Goal: Task Accomplishment & Management: Manage account settings

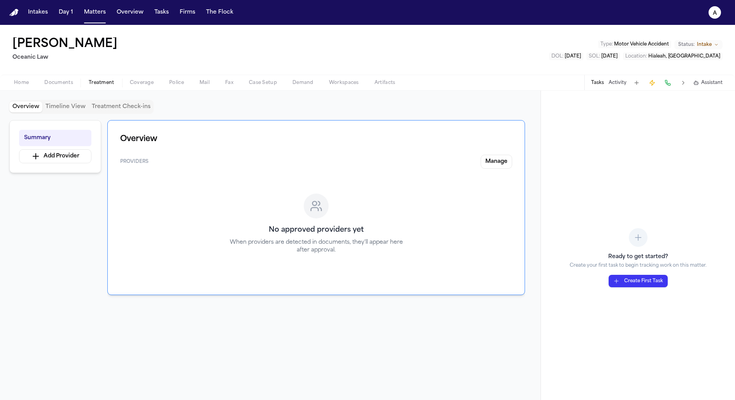
click at [496, 107] on div "Overview Timeline View Treatment Check-ins" at bounding box center [270, 107] width 522 height 14
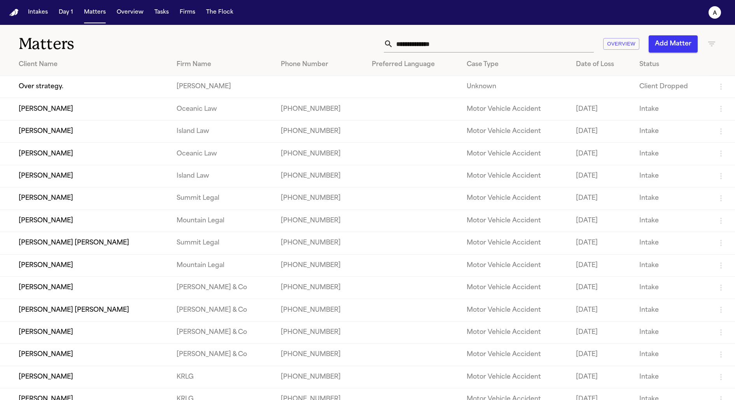
click at [39, 297] on td "[PERSON_NAME]" at bounding box center [85, 288] width 170 height 22
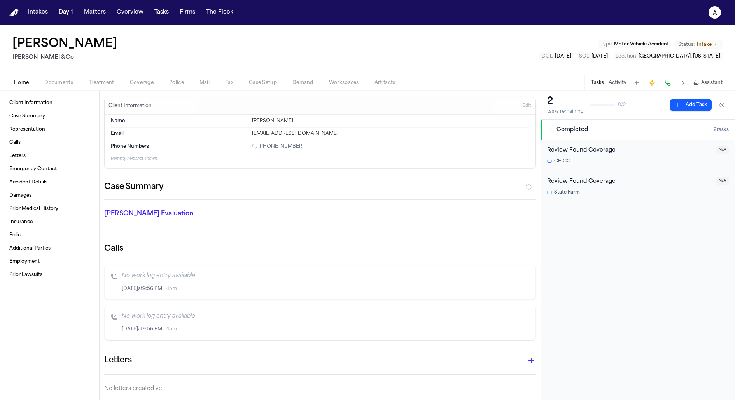
click at [617, 85] on button "Activity" at bounding box center [618, 83] width 18 height 6
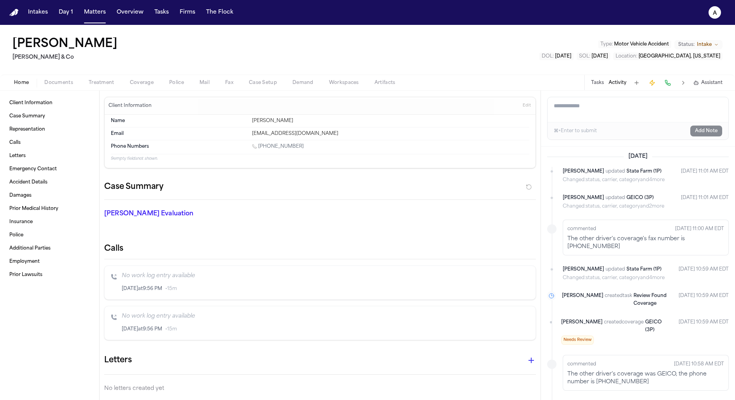
click at [623, 100] on textarea "Add a note to this matter" at bounding box center [638, 109] width 181 height 25
type textarea "*"
type textarea "**********"
click at [708, 130] on button "Add Note" at bounding box center [707, 131] width 32 height 11
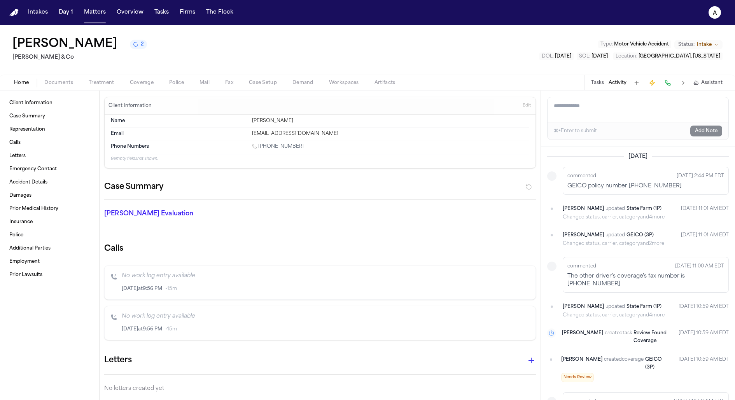
click at [666, 107] on textarea "Add a note to this matter" at bounding box center [638, 109] width 181 height 25
type textarea "**********"
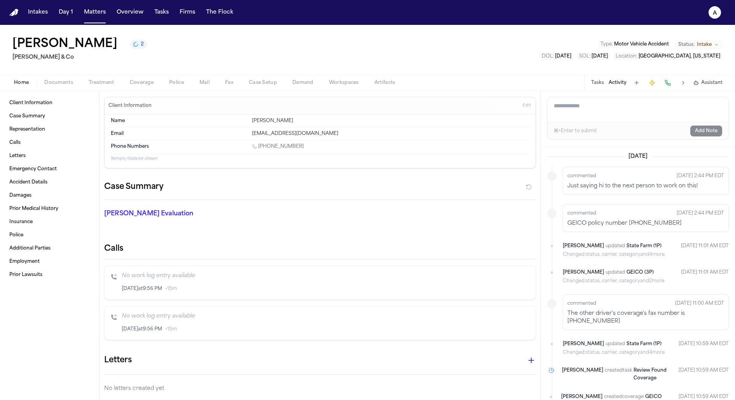
click at [523, 9] on nav "Intakes Day 1 Matters Overview Tasks Firms The Flock a" at bounding box center [367, 12] width 735 height 25
click at [139, 47] on icon "3 active tasks" at bounding box center [135, 44] width 5 height 5
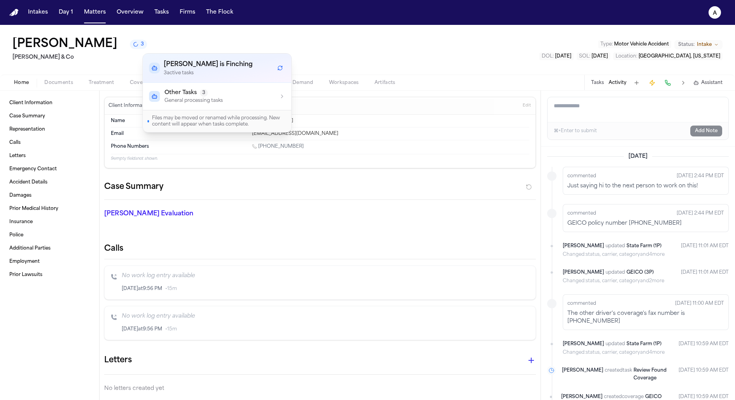
click at [187, 95] on span "Other Tasks" at bounding box center [181, 93] width 32 height 8
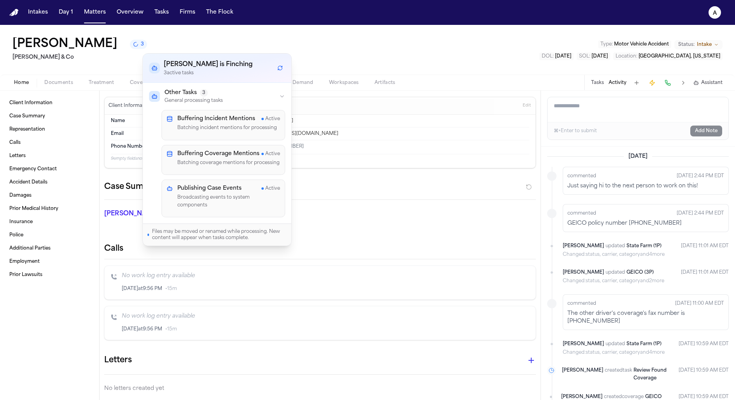
click at [231, 20] on nav "Intakes Day 1 Matters Overview Tasks Firms The Flock a" at bounding box center [367, 12] width 735 height 25
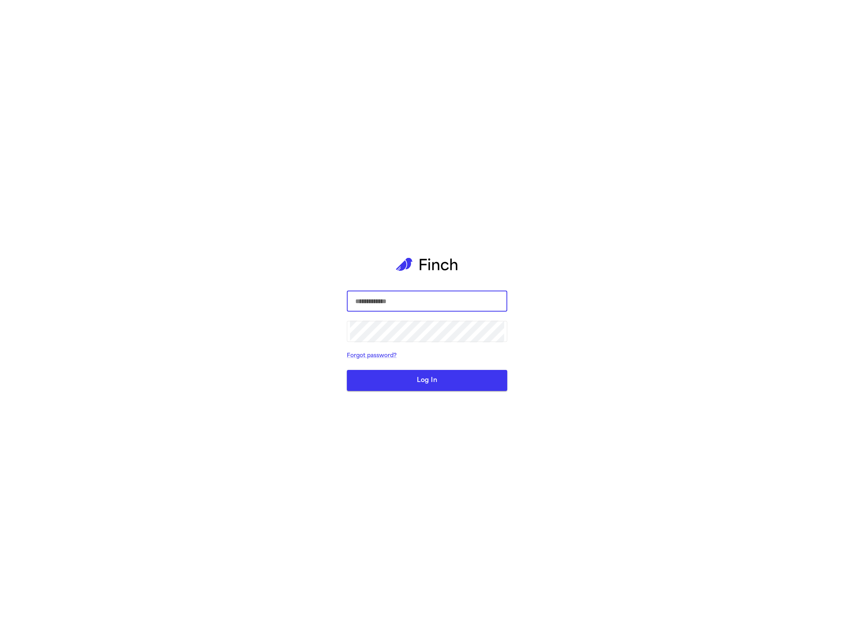
type input "*****"
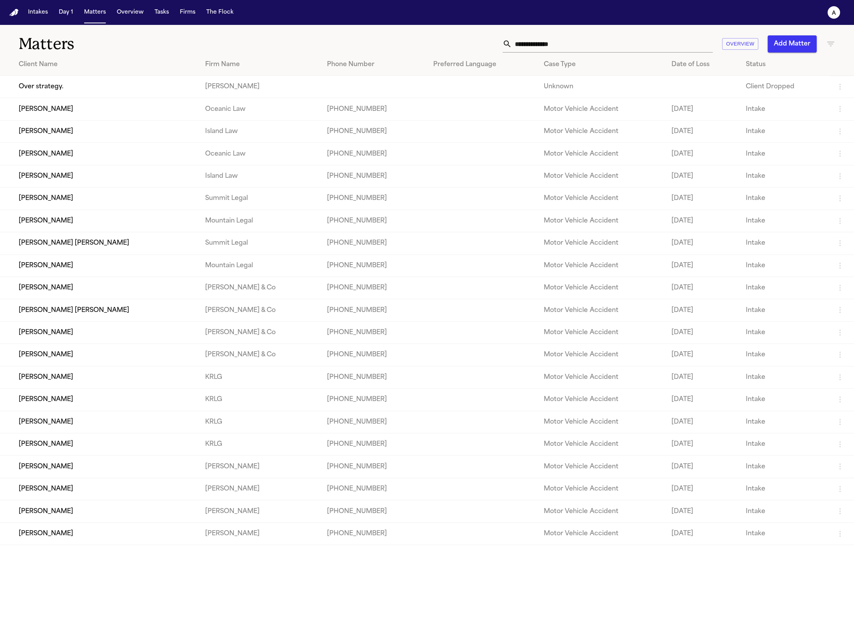
click at [66, 112] on td "Elena Maris Calderón" at bounding box center [99, 109] width 199 height 22
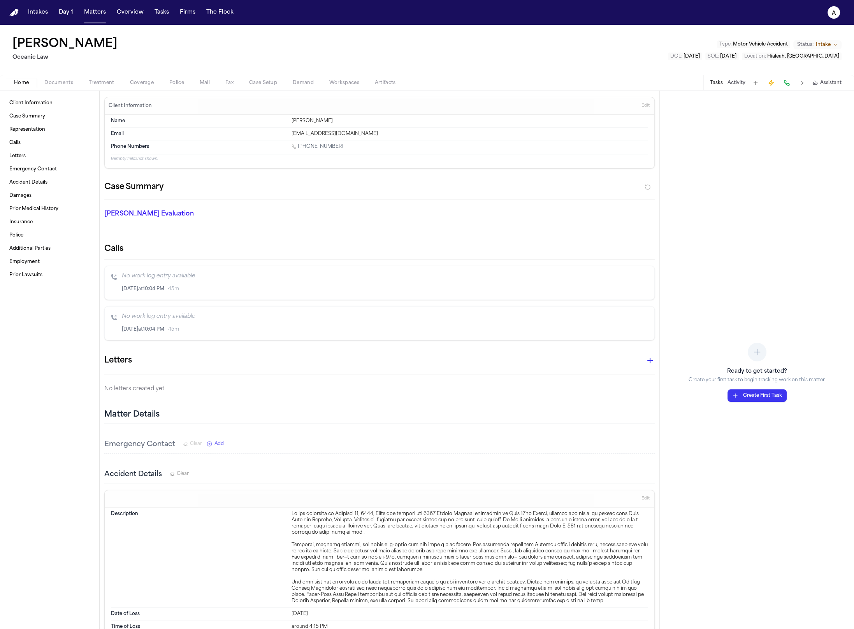
click at [146, 80] on span "Coverage" at bounding box center [142, 83] width 24 height 6
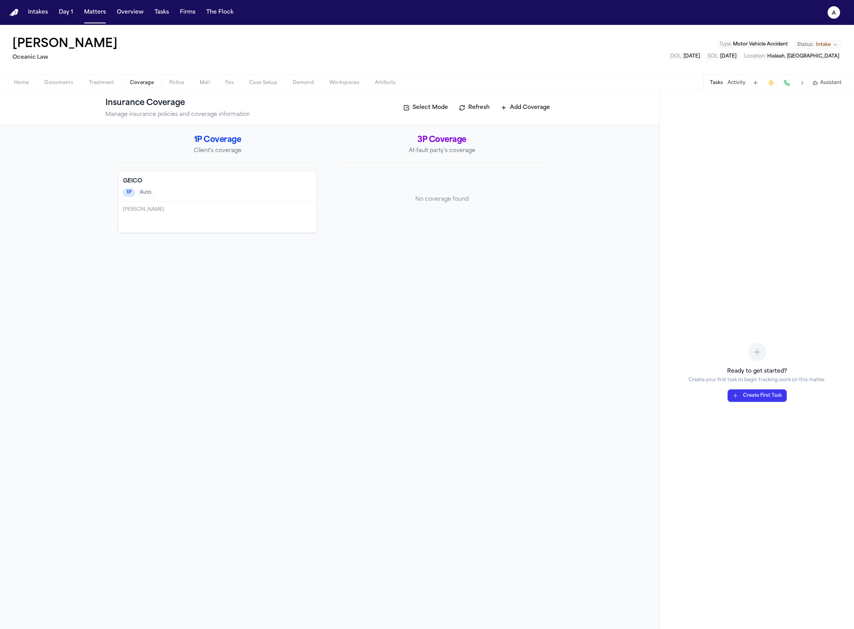
click at [102, 87] on span "button" at bounding box center [101, 87] width 35 height 1
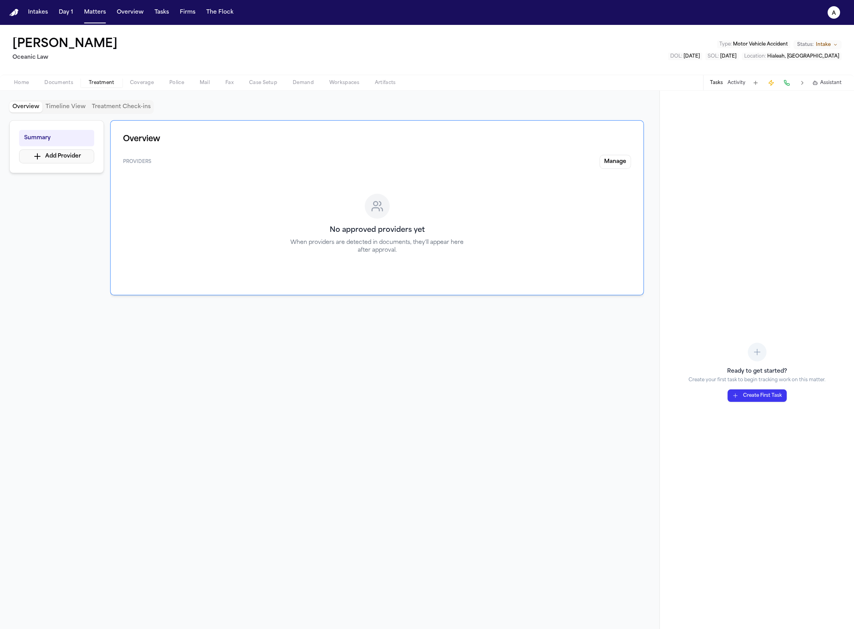
click at [86, 153] on button "Add Provider" at bounding box center [56, 156] width 75 height 14
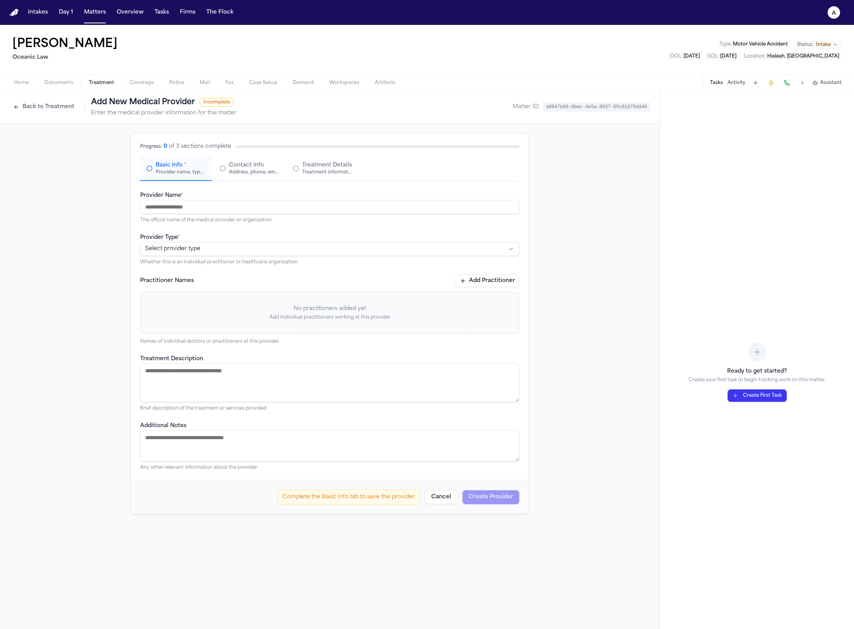
click at [228, 208] on input "Provider Name *" at bounding box center [329, 207] width 379 height 14
type input "**********"
click at [232, 239] on div "**********" at bounding box center [329, 249] width 379 height 33
click at [232, 248] on html "**********" at bounding box center [427, 314] width 854 height 629
select select "**********"
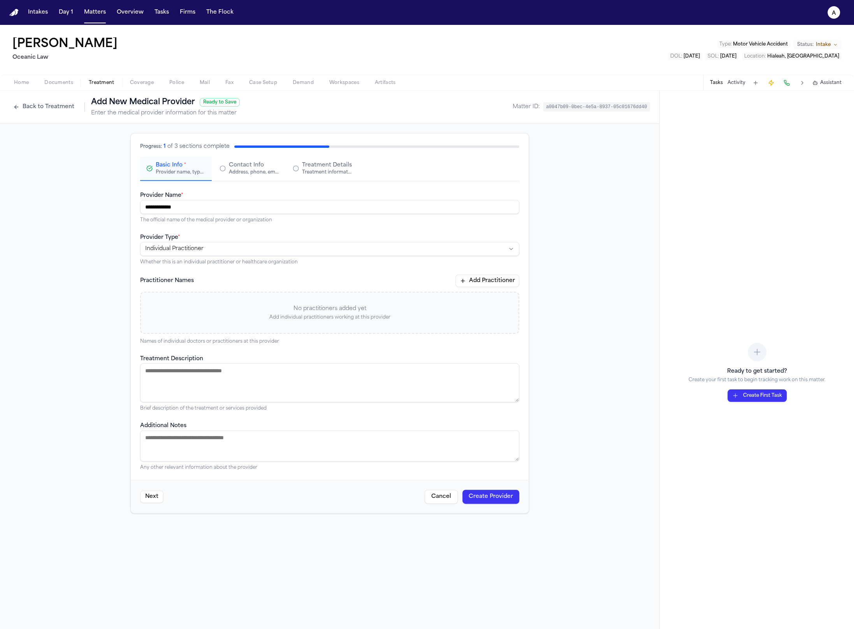
click at [472, 272] on div "**********" at bounding box center [329, 331] width 379 height 280
click at [472, 278] on button "Add Practitioner" at bounding box center [487, 281] width 64 height 12
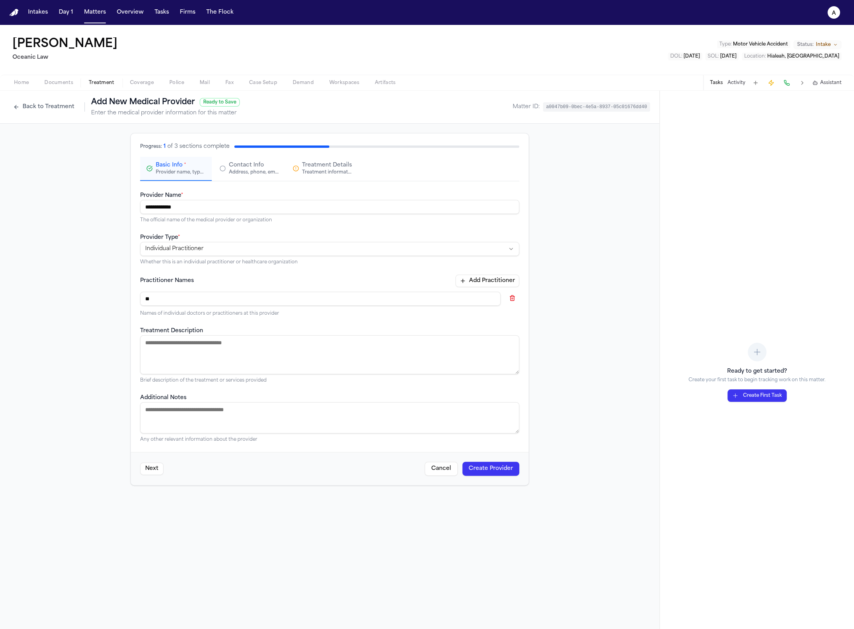
type input "*"
type input "**********"
click at [336, 365] on textarea "Treatment Description" at bounding box center [329, 354] width 379 height 39
type textarea "********"
click at [372, 414] on textarea "Additional Notes" at bounding box center [329, 417] width 379 height 31
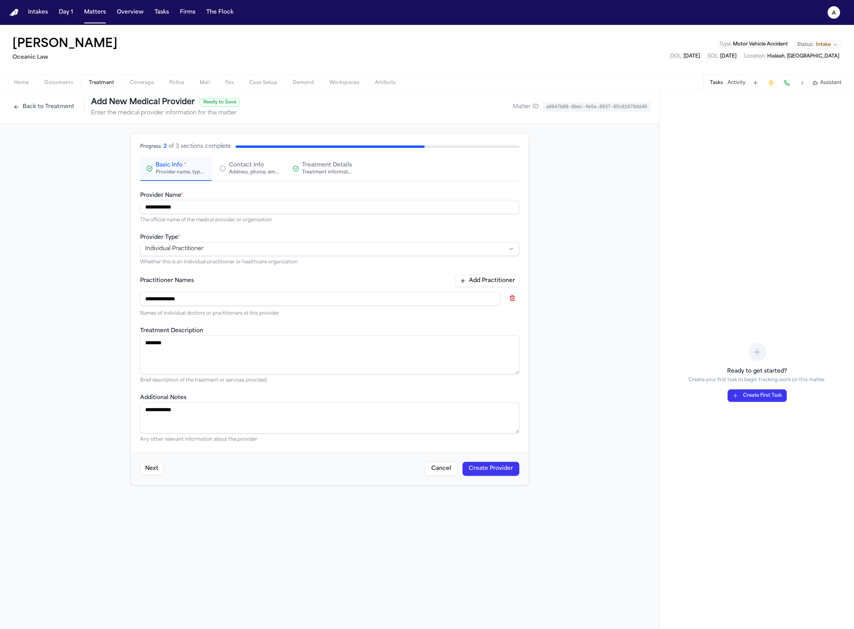
type textarea "**********"
click at [511, 464] on button "Create Provider" at bounding box center [490, 469] width 57 height 14
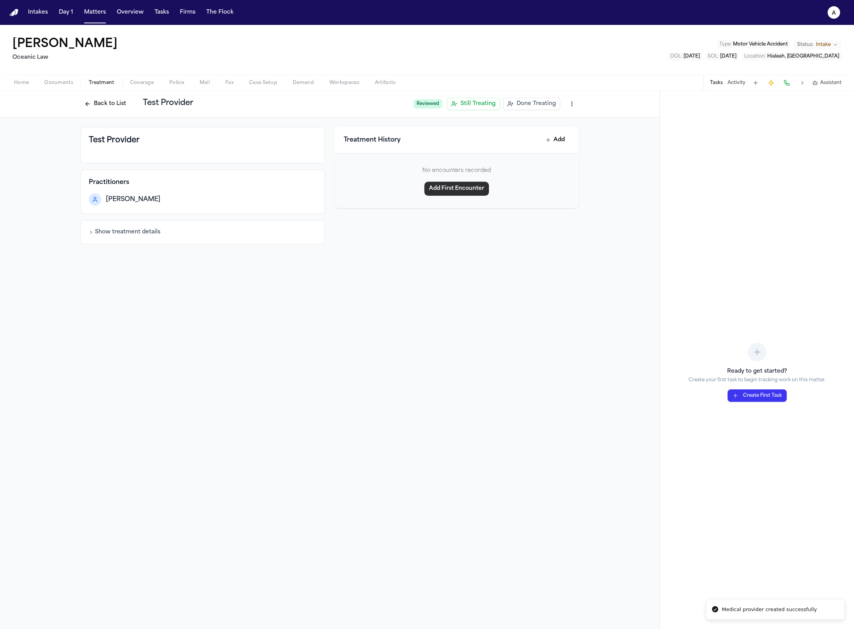
click at [449, 188] on button "Add First Encounter" at bounding box center [456, 189] width 65 height 14
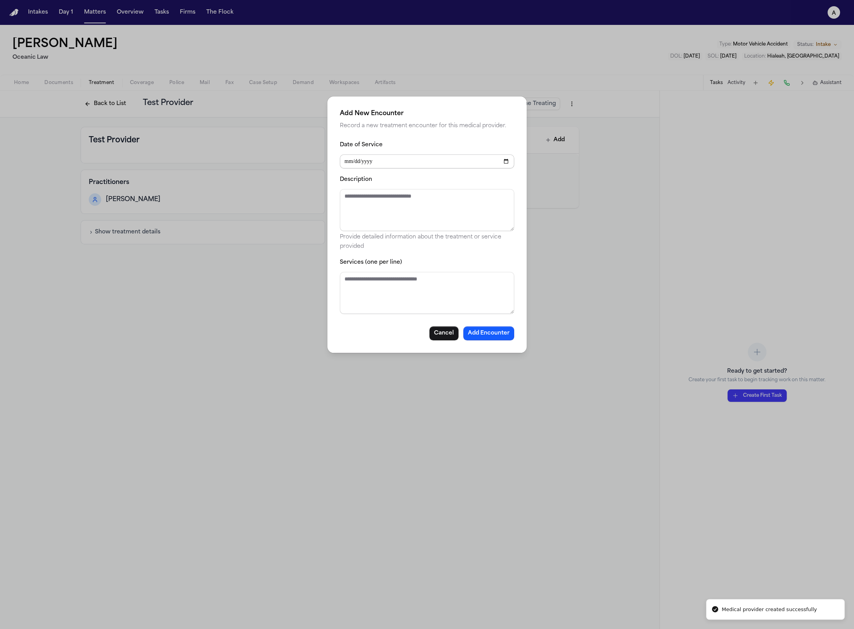
click at [414, 160] on input "Date of Service" at bounding box center [427, 161] width 174 height 14
type input "**********"
click at [392, 201] on textarea "Description" at bounding box center [427, 210] width 174 height 42
type textarea "*******"
type textarea "*****"
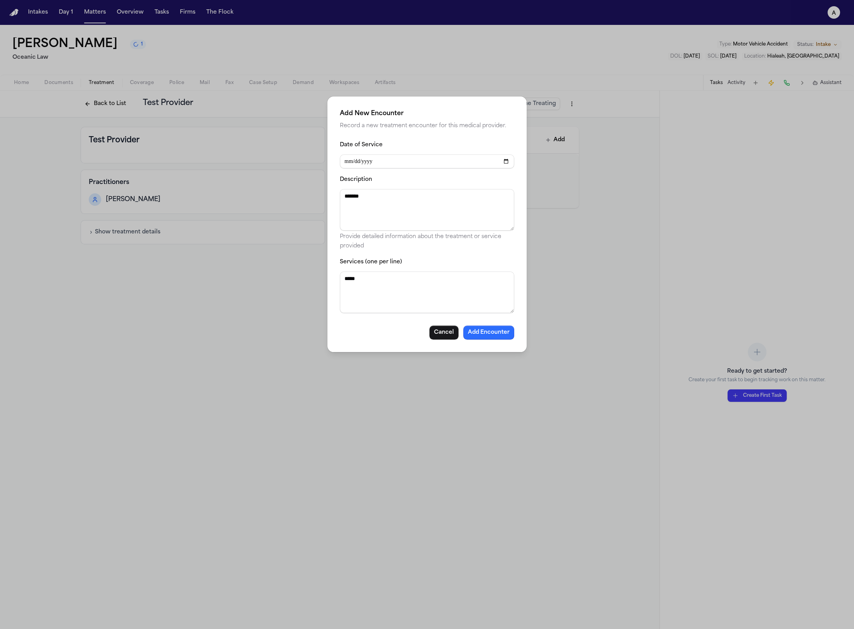
click at [490, 330] on button "Add Encounter" at bounding box center [488, 333] width 51 height 14
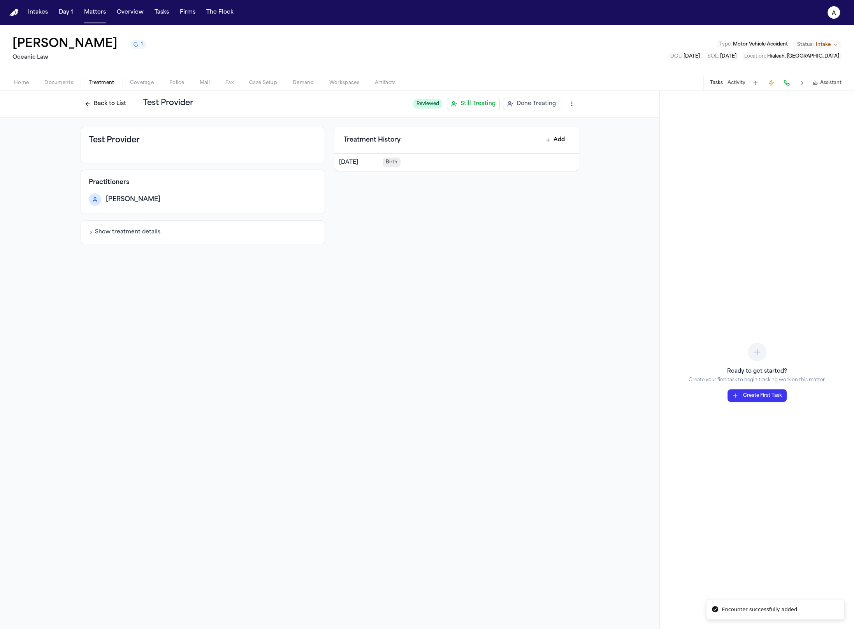
click at [107, 104] on button "Back to List" at bounding box center [105, 104] width 49 height 12
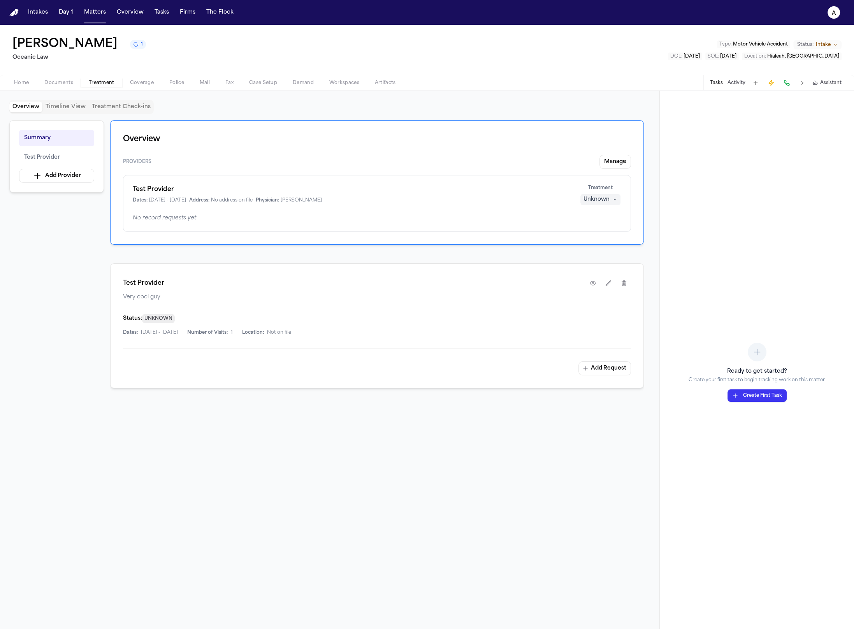
click at [592, 198] on div "Unknown" at bounding box center [596, 200] width 26 height 8
click at [79, 144] on div "Summary Test Provider Add Provider Overview Providers Manage Test Provider Date…" at bounding box center [329, 368] width 641 height 497
click at [68, 151] on button "Test Provider" at bounding box center [56, 157] width 75 height 16
click at [67, 157] on button "Test Provider" at bounding box center [56, 157] width 75 height 16
click at [49, 137] on button "Summary" at bounding box center [56, 138] width 75 height 16
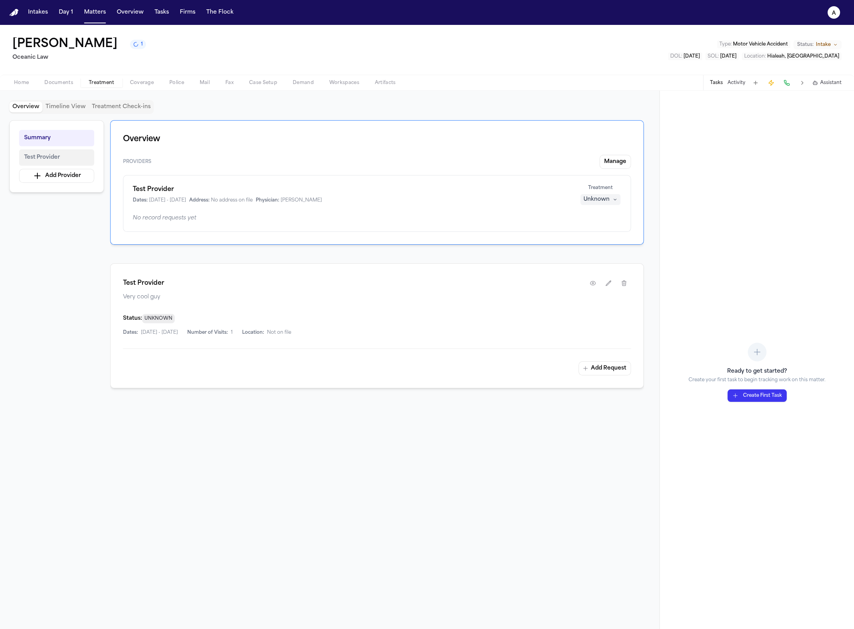
click at [55, 153] on span "Test Provider" at bounding box center [42, 157] width 36 height 9
click at [170, 297] on span "Very cool guy" at bounding box center [377, 297] width 508 height 8
click at [608, 367] on button "Add Request" at bounding box center [604, 369] width 53 height 14
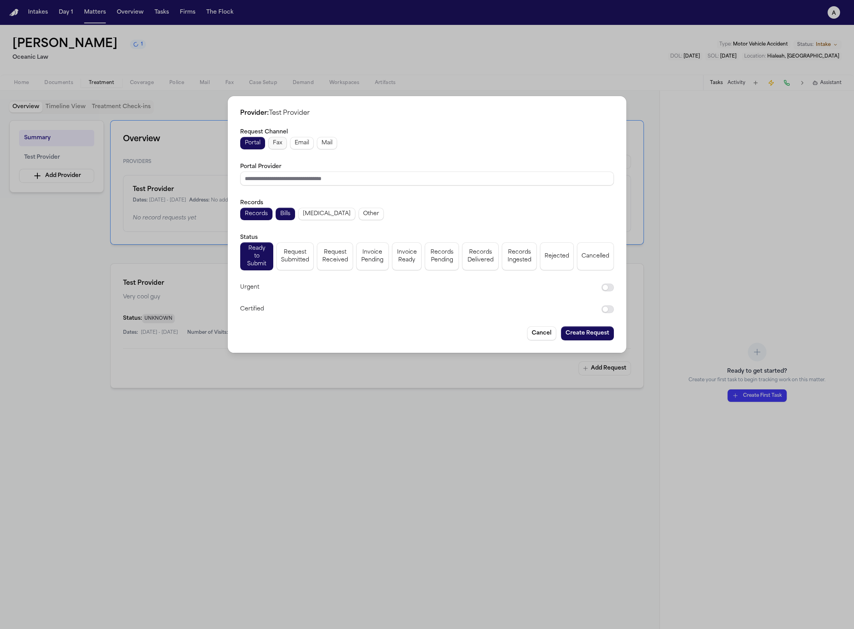
click at [279, 147] on span "Fax" at bounding box center [277, 143] width 9 height 8
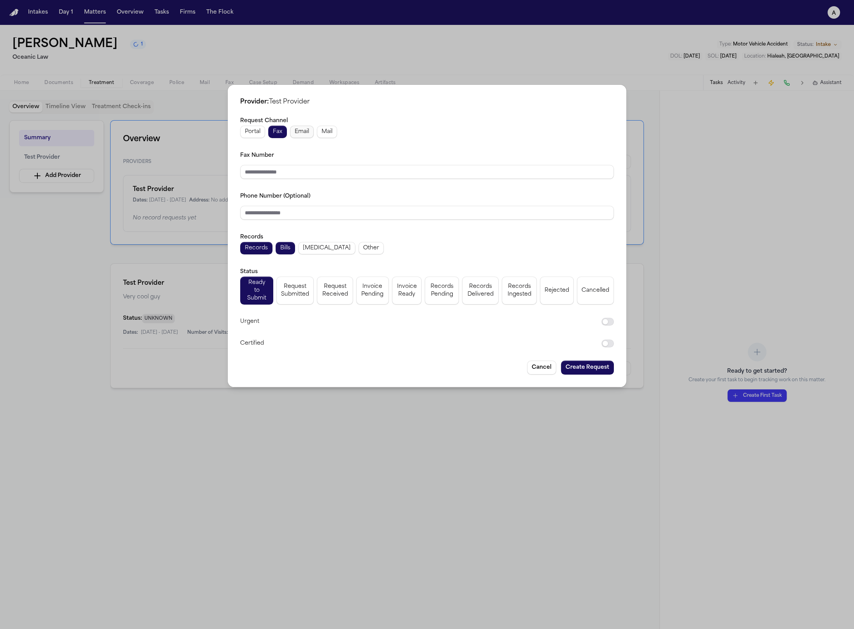
click at [305, 133] on span "Email" at bounding box center [302, 132] width 14 height 8
click at [325, 135] on span "Mail" at bounding box center [326, 132] width 11 height 8
click at [246, 136] on span "Portal" at bounding box center [253, 132] width 16 height 8
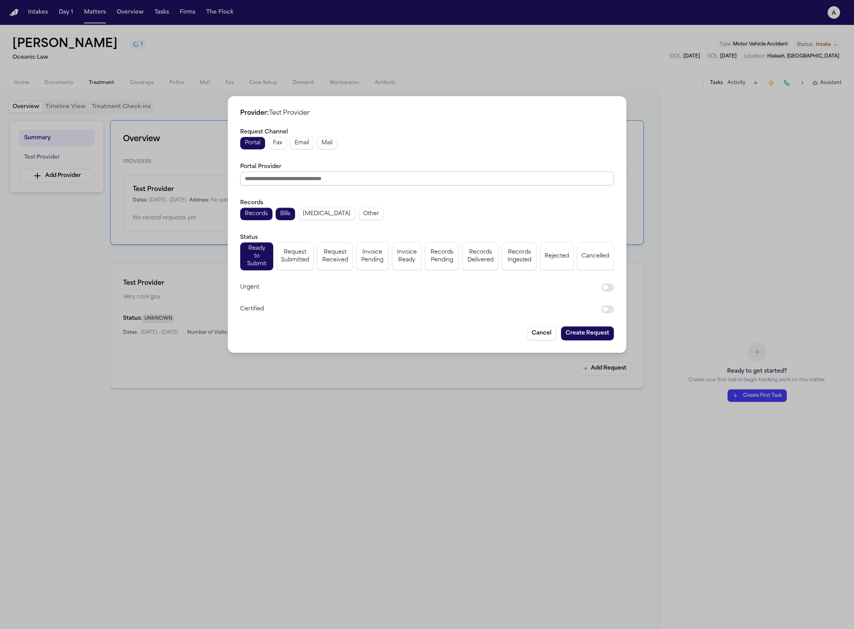
click at [298, 179] on input "Portal Provider" at bounding box center [427, 179] width 374 height 14
type input "*"
type input "**********"
click at [321, 332] on div "Cancel Create Request" at bounding box center [427, 333] width 374 height 14
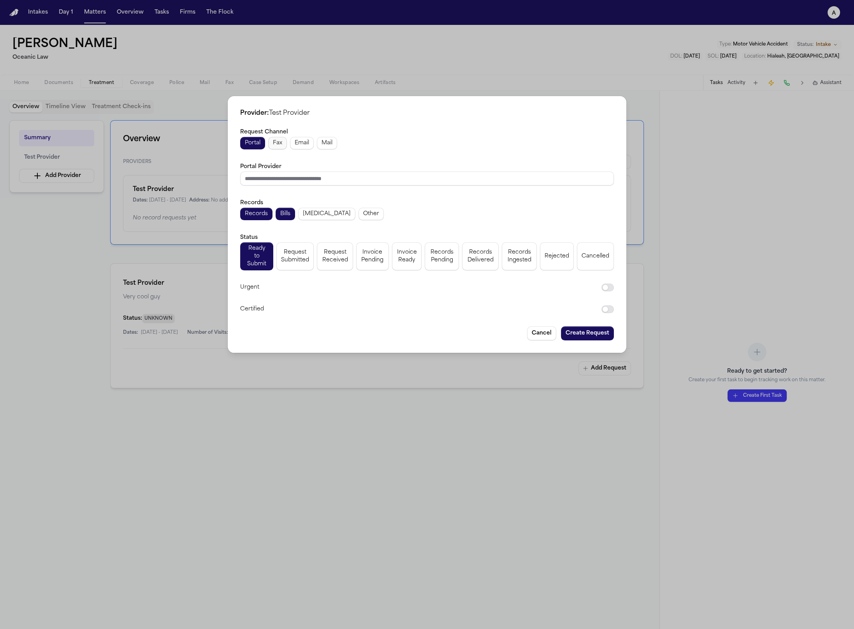
click at [279, 146] on span "Fax" at bounding box center [277, 143] width 9 height 8
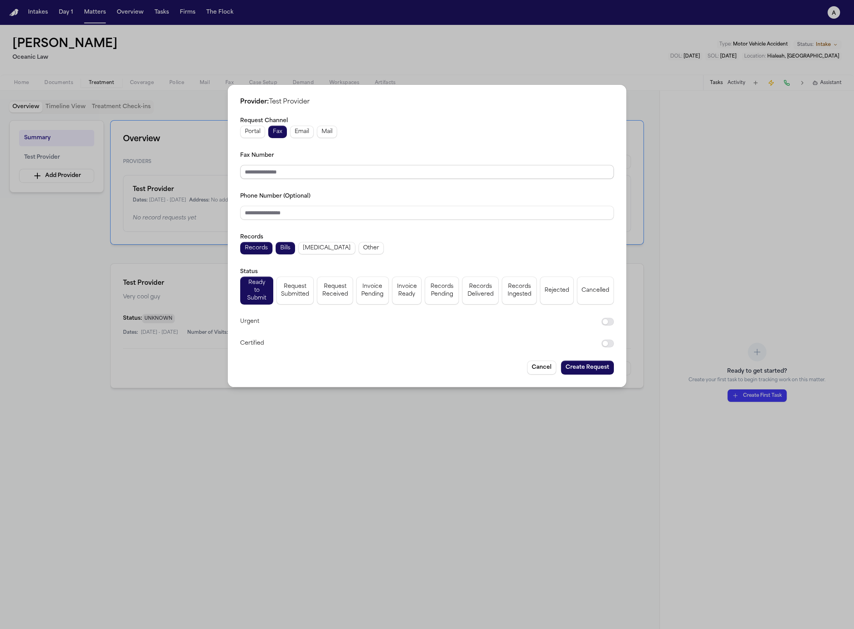
click at [293, 172] on input "Fax Number" at bounding box center [427, 172] width 374 height 14
type input "*****"
click at [304, 208] on input "Phone Number (Optional)" at bounding box center [427, 213] width 374 height 14
type input "**********"
click at [311, 248] on span "[MEDICAL_DATA]" at bounding box center [327, 248] width 48 height 8
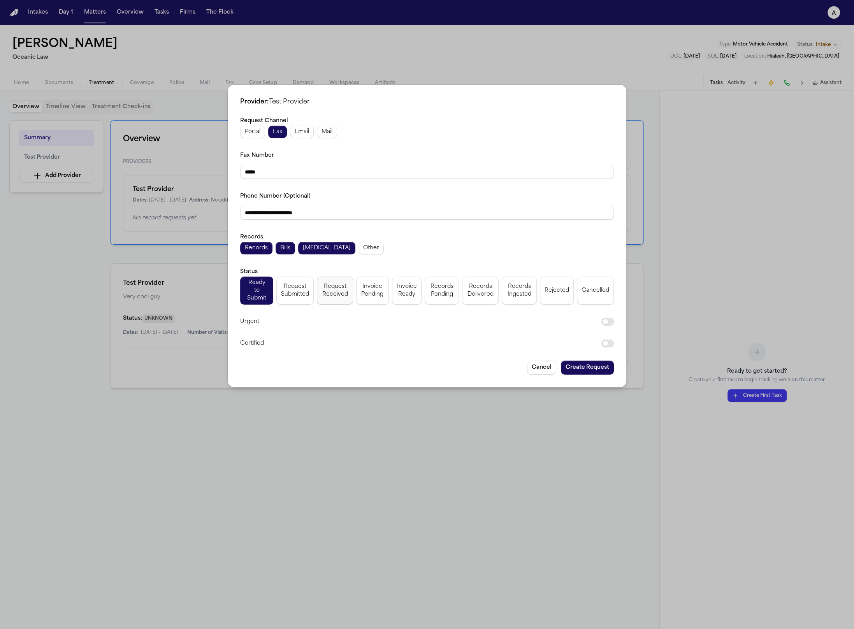
click at [345, 290] on span "Request Received" at bounding box center [334, 291] width 26 height 16
click at [252, 287] on span "Ready to Submit" at bounding box center [257, 290] width 24 height 23
click at [578, 361] on button "Create Request" at bounding box center [587, 368] width 53 height 14
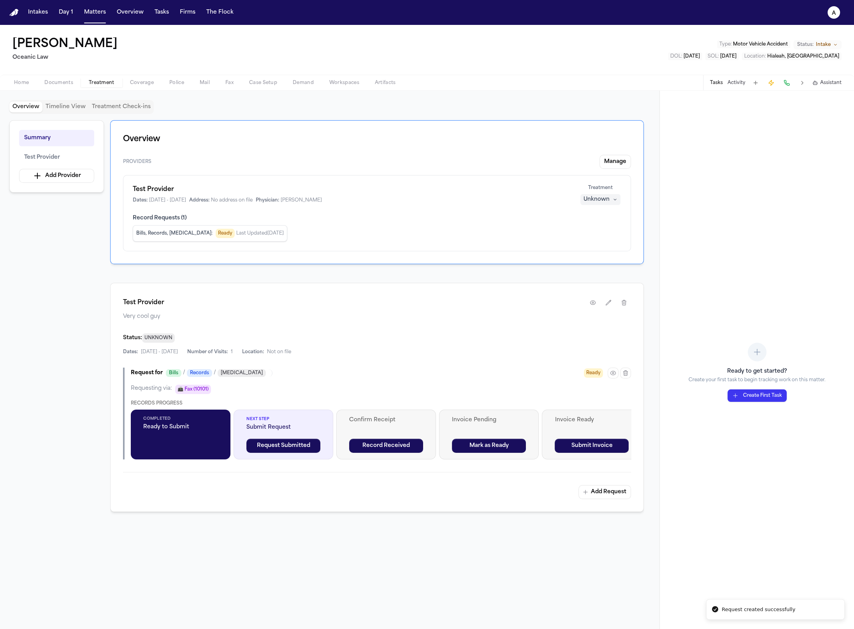
click at [194, 386] on span "📠 Fax (10101)" at bounding box center [193, 389] width 36 height 9
click at [198, 423] on span "Ready to Submit" at bounding box center [180, 427] width 75 height 8
click at [236, 377] on div "Request for Bills / Records / Radiology Ready Requesting via: 📠 Fax (10101) Rec…" at bounding box center [377, 414] width 508 height 92
click at [260, 233] on span "Last Updated Aug 21, 2025" at bounding box center [259, 233] width 47 height 6
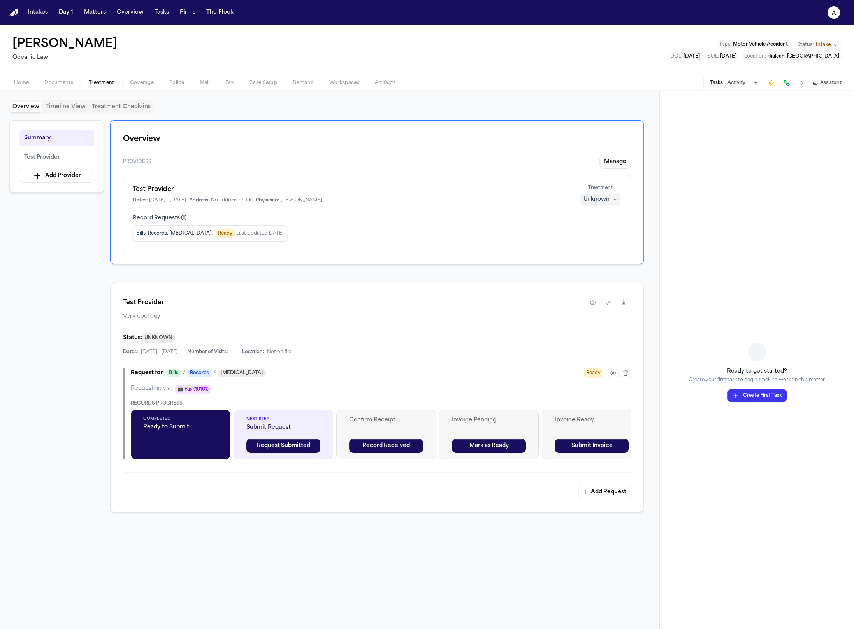
click at [607, 374] on div "Ready" at bounding box center [607, 373] width 47 height 11
click at [616, 374] on button "button" at bounding box center [612, 373] width 11 height 11
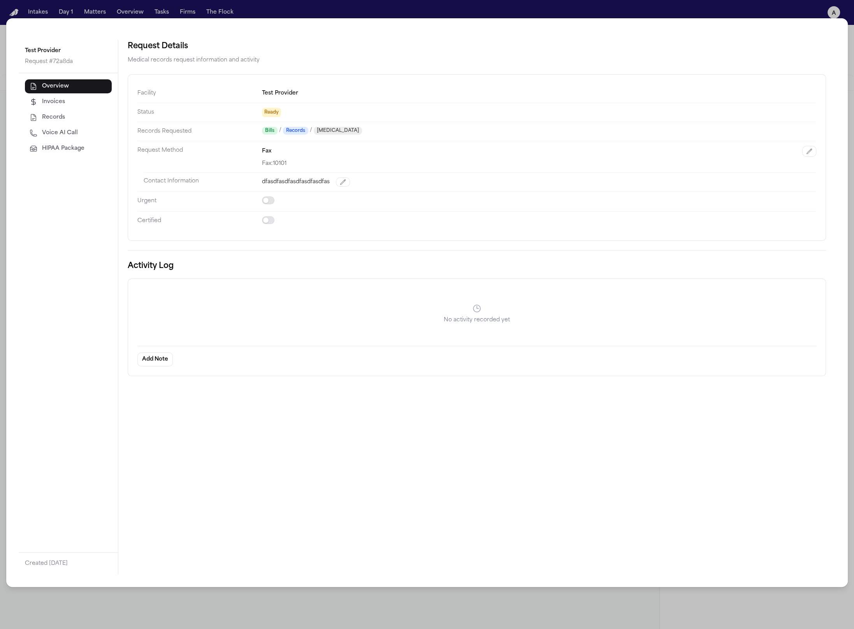
click at [88, 143] on button "HIPAA Package" at bounding box center [68, 149] width 87 height 14
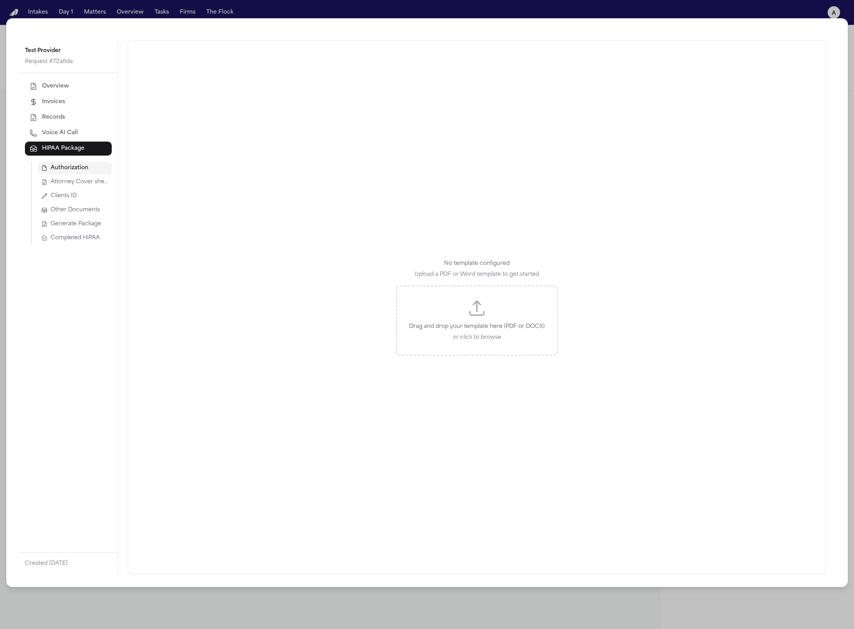
click at [457, 12] on div "Test Provider Request # 72a8da Overview Invoices Records Voice AI Call HIPAA Pa…" at bounding box center [427, 314] width 854 height 629
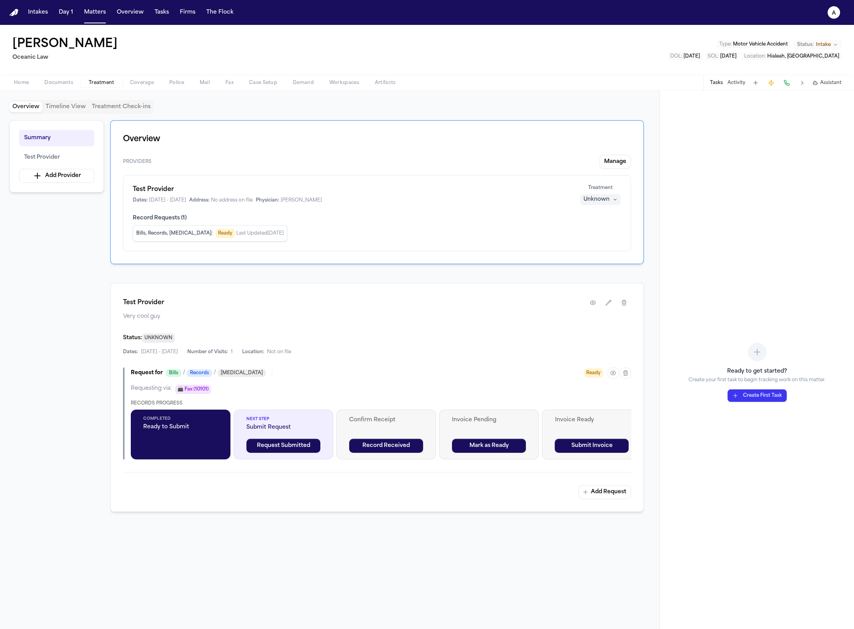
click at [267, 425] on span "Submit Request" at bounding box center [283, 428] width 74 height 8
click at [170, 423] on span "Ready to Submit" at bounding box center [180, 427] width 75 height 8
click at [199, 365] on div "Test Provider Very cool guy Status: UNKNOWN Dates: 9/9/1999 - 9/9/1999 Number o…" at bounding box center [376, 397] width 533 height 229
click at [612, 372] on icon "button" at bounding box center [613, 373] width 2 height 2
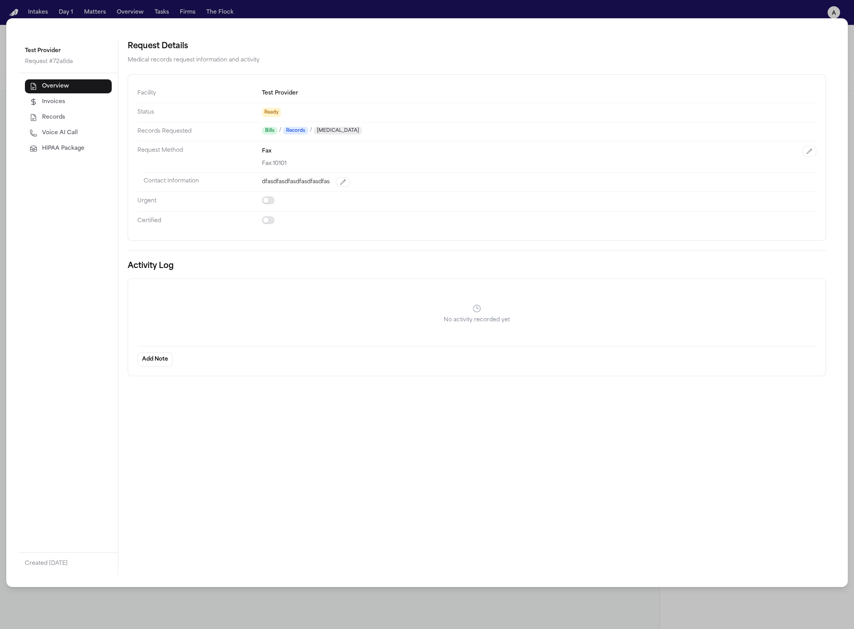
click at [77, 102] on button "Invoices" at bounding box center [68, 102] width 87 height 14
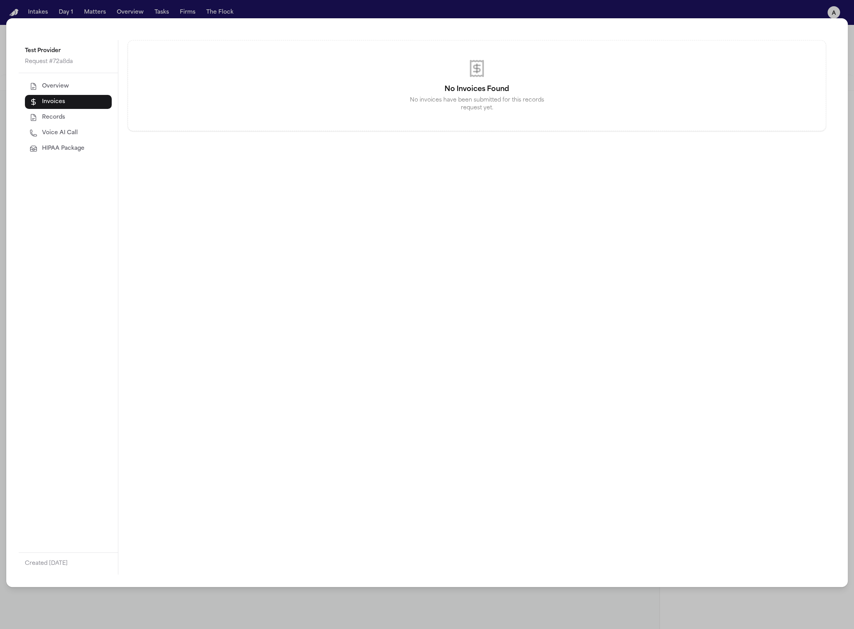
click at [75, 119] on button "Records" at bounding box center [68, 118] width 87 height 14
click at [76, 132] on span "Voice AI Call" at bounding box center [60, 133] width 36 height 8
select select "***"
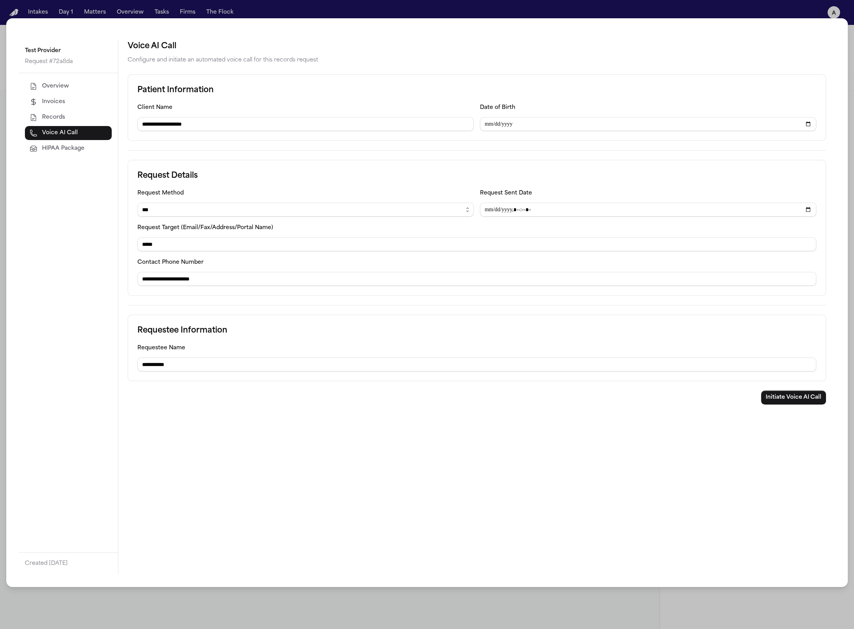
click at [65, 154] on button "HIPAA Package" at bounding box center [68, 149] width 87 height 14
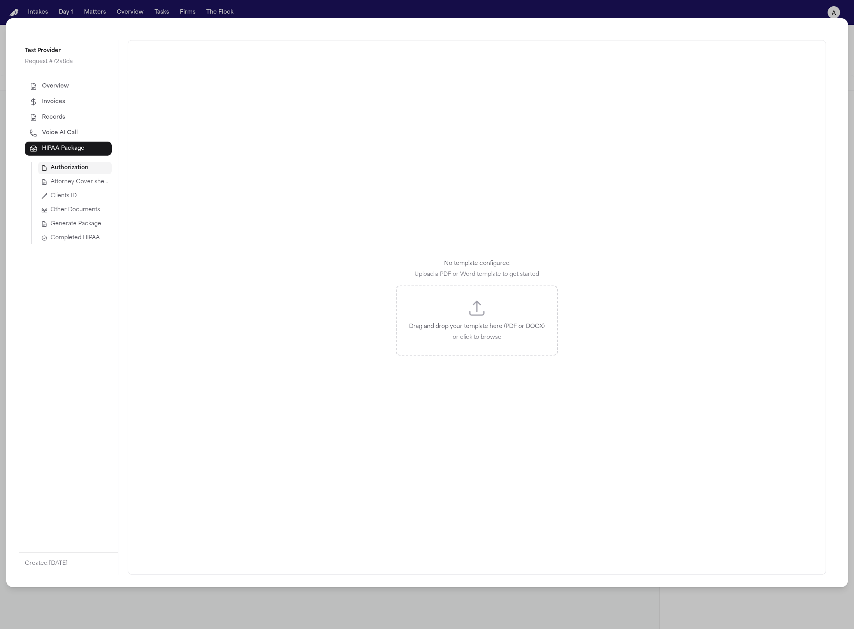
click at [458, 317] on div "Drag and drop your template here (PDF or DOCX) or click to browse" at bounding box center [477, 321] width 162 height 70
click at [82, 183] on span "Attorney Cover sheet" at bounding box center [80, 182] width 58 height 8
click at [75, 198] on span "Clients ID" at bounding box center [64, 196] width 26 height 8
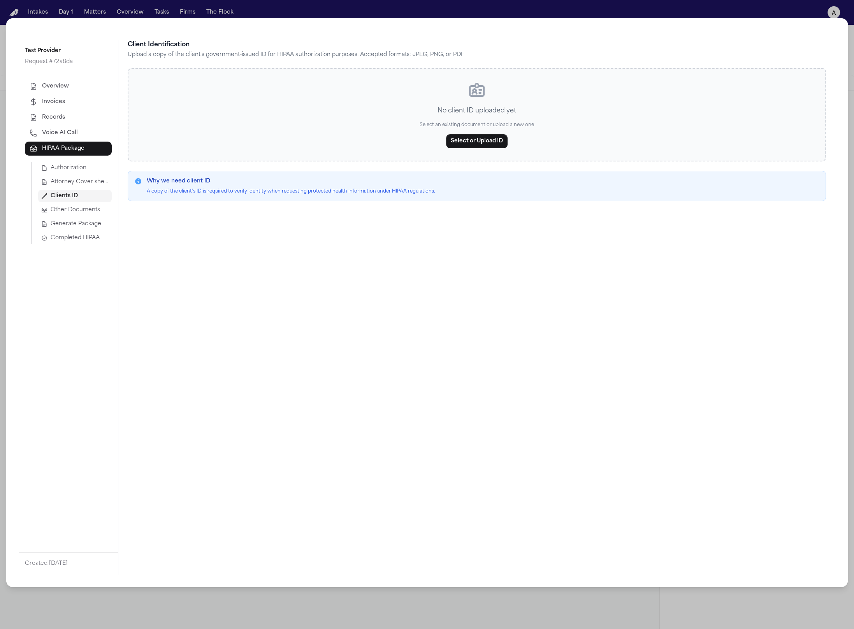
click at [66, 216] on button "Other Documents" at bounding box center [75, 210] width 74 height 12
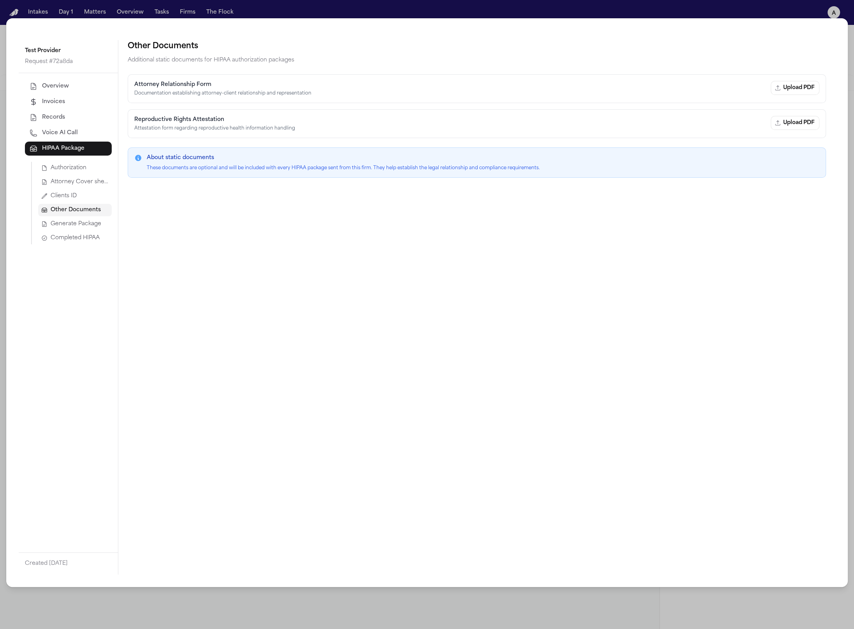
click at [81, 191] on button "Clients ID" at bounding box center [75, 196] width 74 height 12
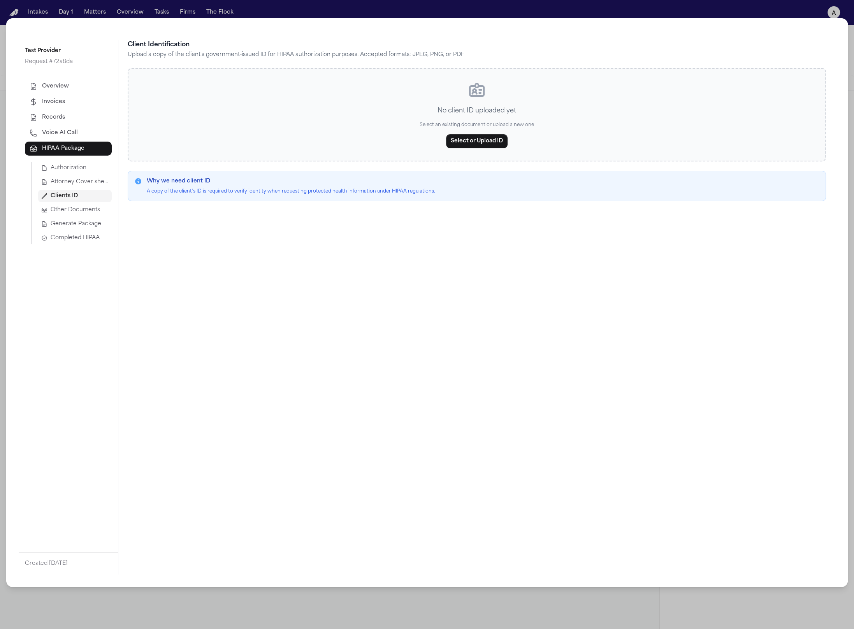
click at [82, 183] on span "Attorney Cover sheet" at bounding box center [80, 182] width 58 height 8
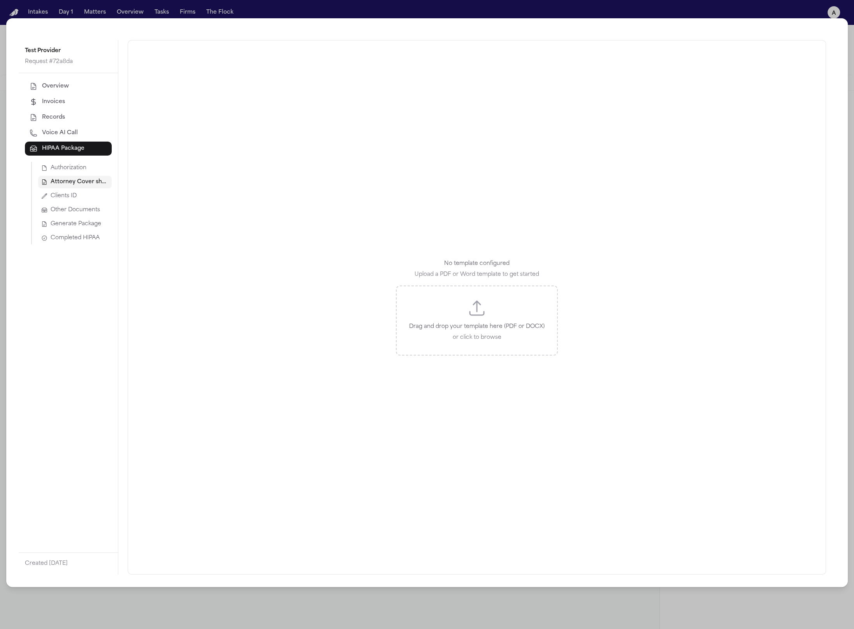
click at [74, 169] on span "Authorization" at bounding box center [69, 168] width 36 height 8
click at [75, 181] on span "Attorney Cover sheet" at bounding box center [80, 182] width 58 height 8
click at [81, 191] on button "Clients ID" at bounding box center [75, 196] width 74 height 12
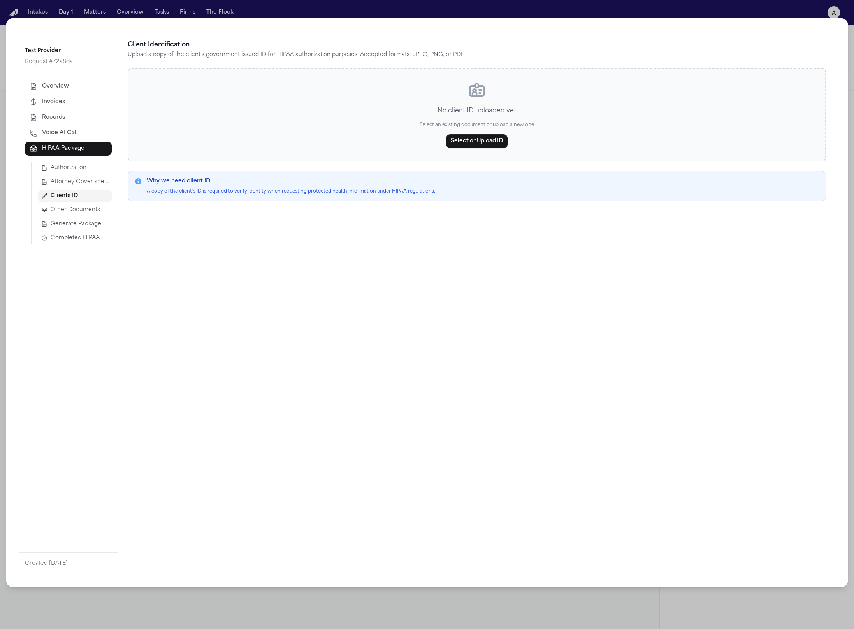
click at [81, 212] on span "Other Documents" at bounding box center [75, 210] width 49 height 8
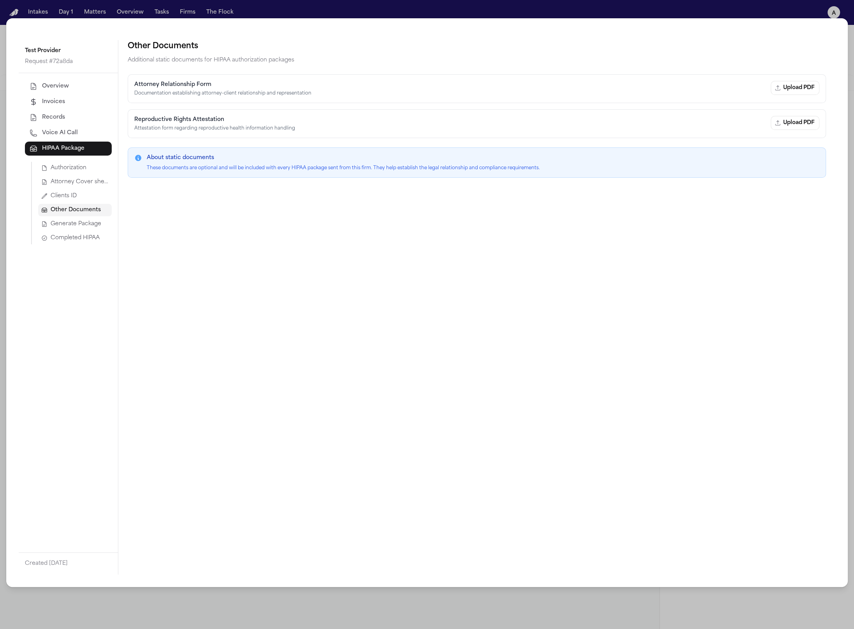
click at [81, 224] on span "Generate Package" at bounding box center [76, 224] width 51 height 8
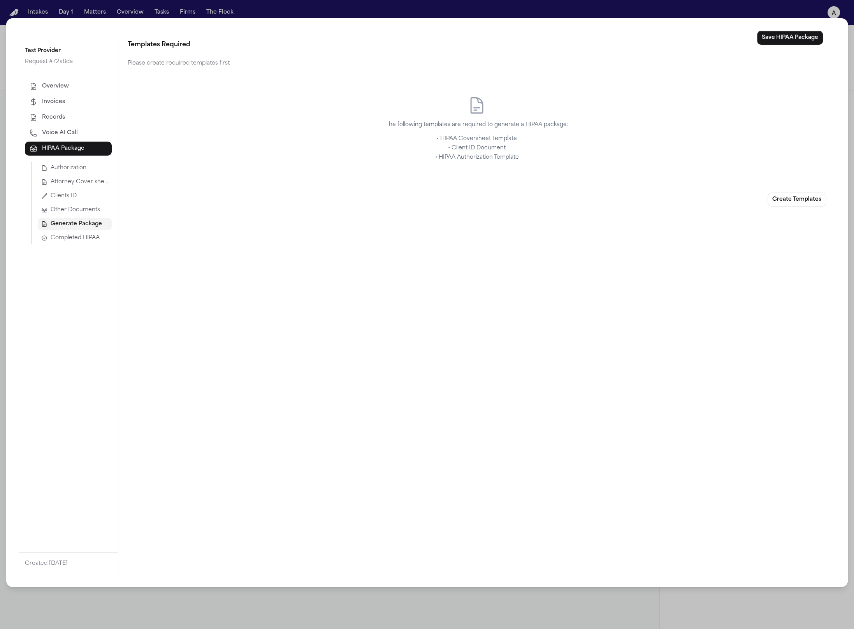
click at [94, 226] on span "Generate Package" at bounding box center [76, 224] width 51 height 8
click at [83, 234] on span "Completed HIPAA" at bounding box center [75, 238] width 49 height 8
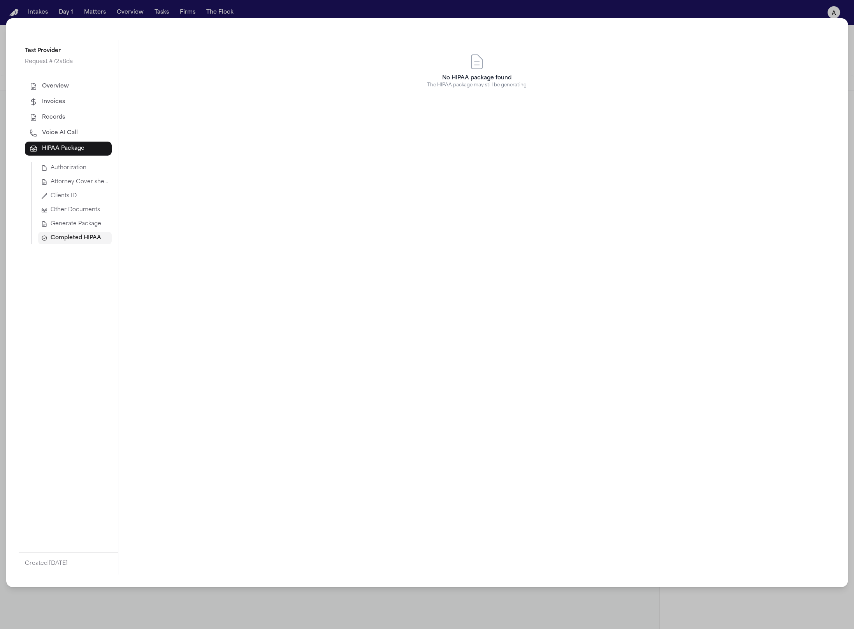
click at [81, 226] on span "Generate Package" at bounding box center [76, 224] width 51 height 8
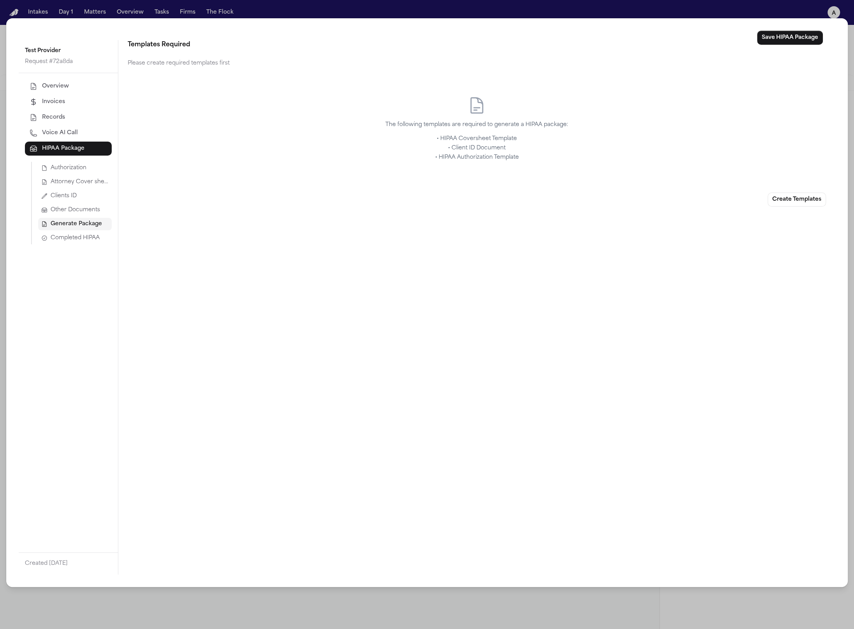
click at [79, 213] on span "Other Documents" at bounding box center [75, 210] width 49 height 8
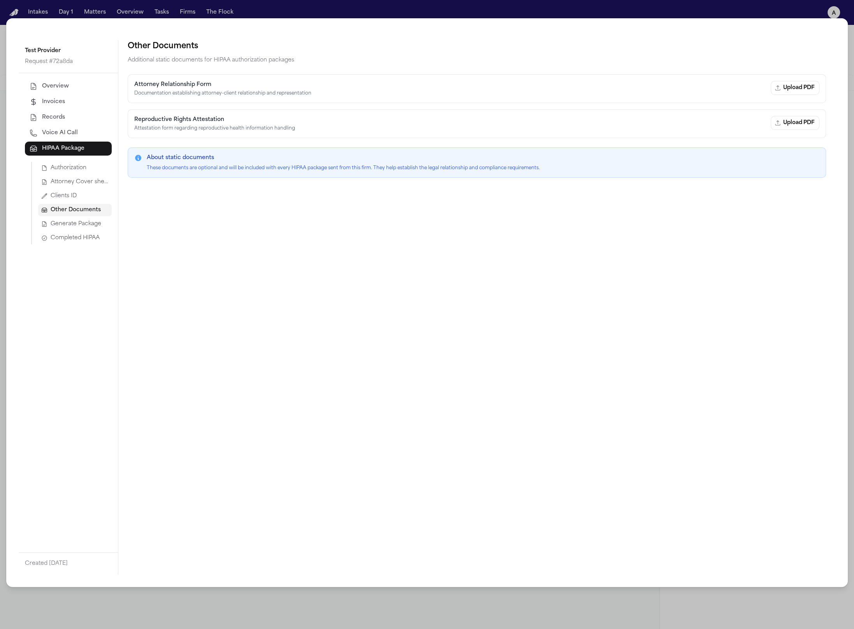
click at [74, 202] on button "Clients ID" at bounding box center [75, 196] width 74 height 12
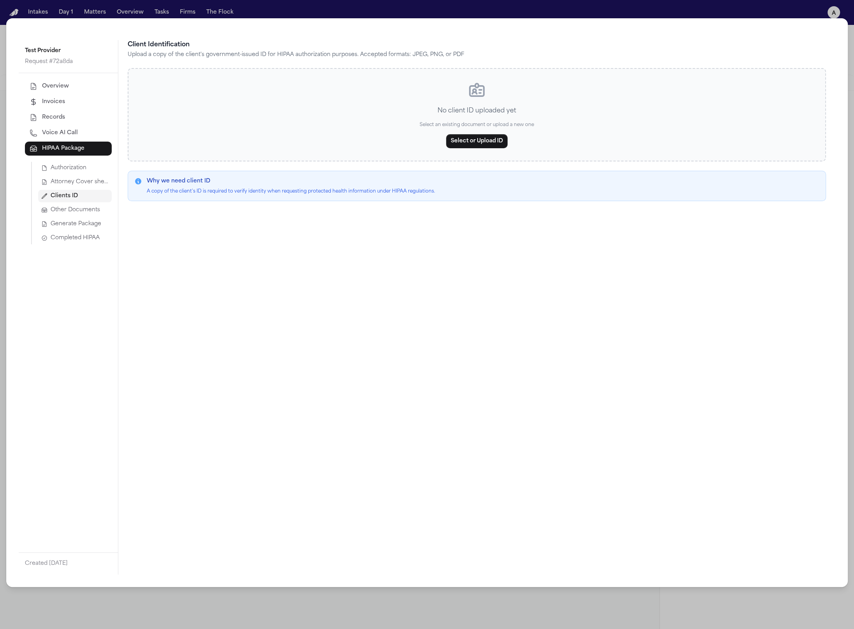
click at [74, 184] on span "Attorney Cover sheet" at bounding box center [80, 182] width 58 height 8
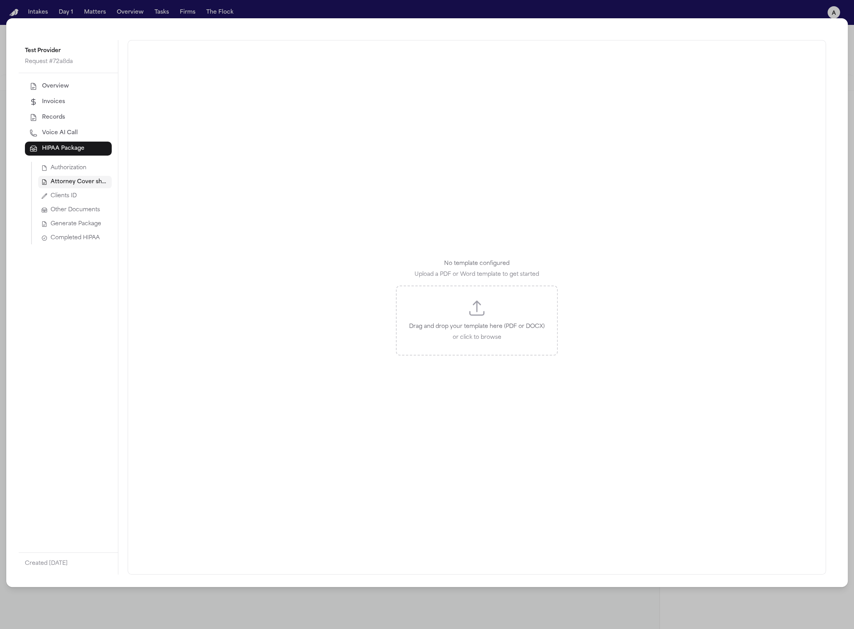
click at [70, 170] on span "Authorization" at bounding box center [69, 168] width 36 height 8
click at [292, 6] on div "Test Provider Request # 72a8da Overview Invoices Records Voice AI Call HIPAA Pa…" at bounding box center [427, 314] width 854 height 629
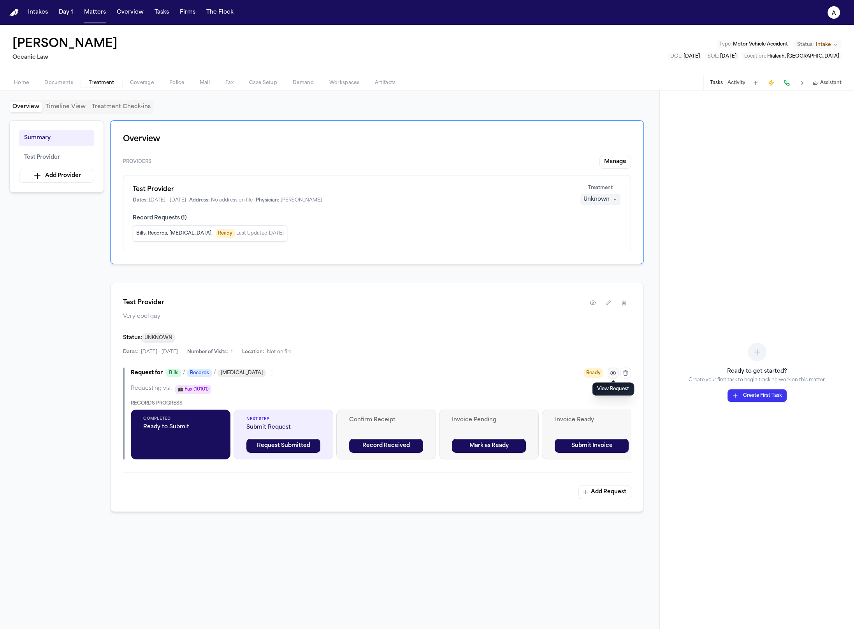
click at [617, 374] on button "button" at bounding box center [612, 373] width 11 height 11
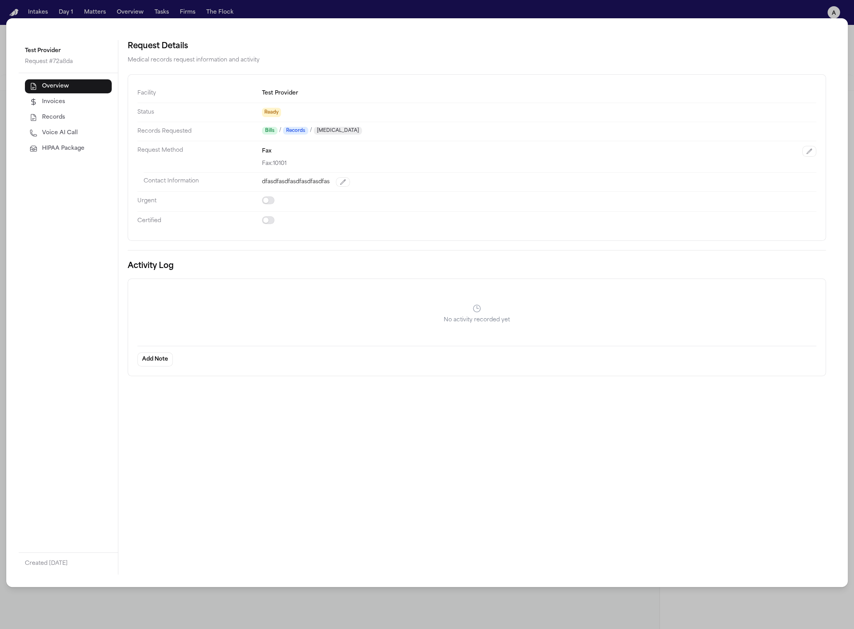
click at [52, 145] on span "HIPAA Package" at bounding box center [63, 149] width 42 height 8
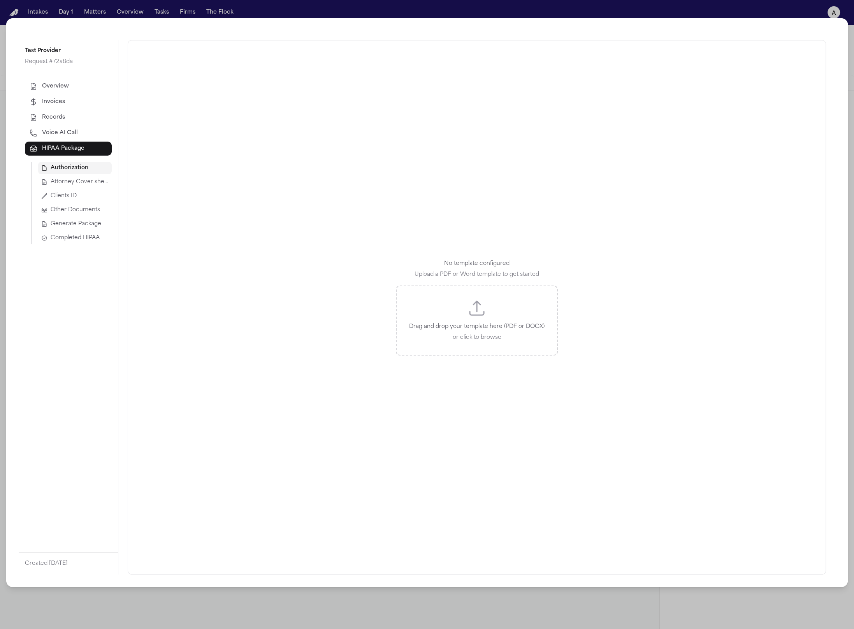
click at [48, 131] on span "Voice AI Call" at bounding box center [60, 133] width 36 height 8
select select "***"
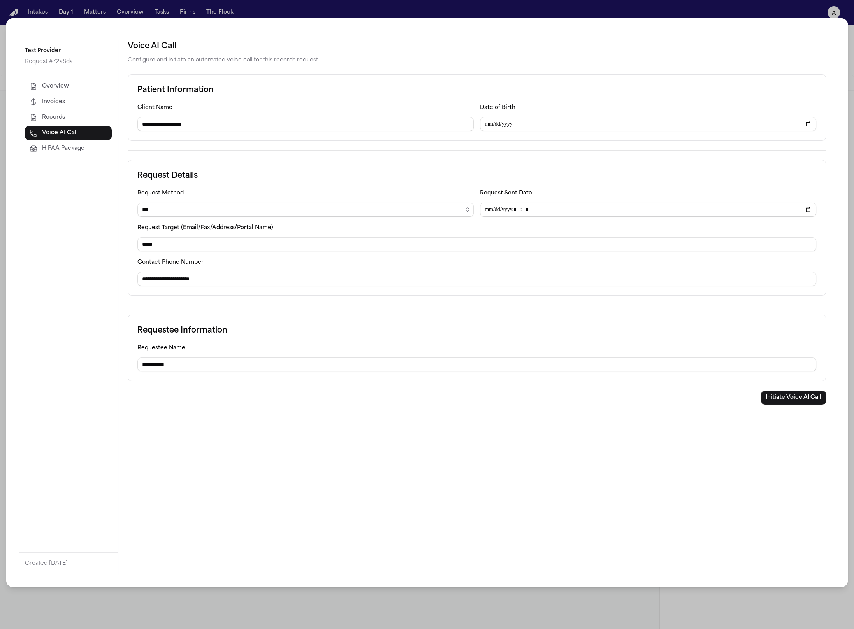
click at [37, 122] on button "Records" at bounding box center [68, 118] width 87 height 14
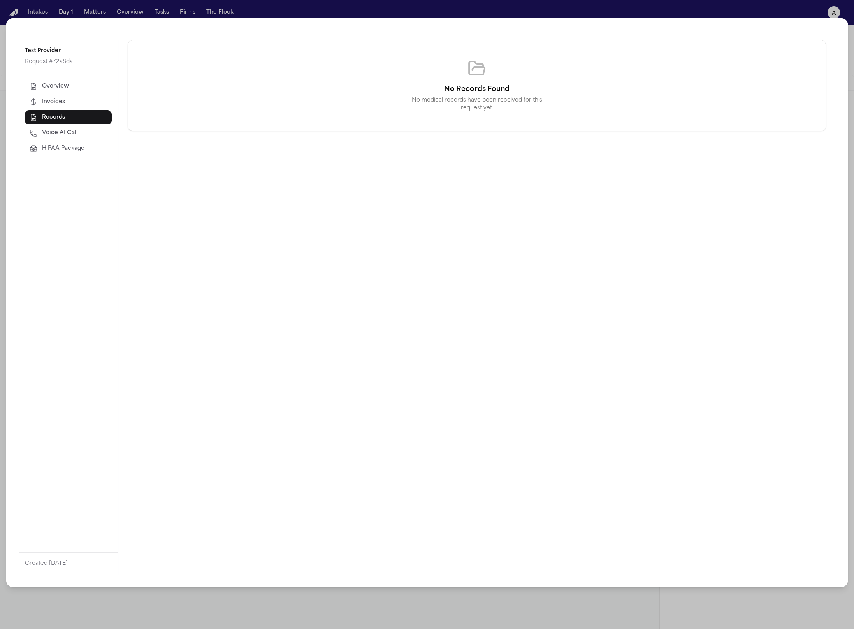
click at [34, 108] on button "Invoices" at bounding box center [68, 102] width 87 height 14
click at [374, 611] on div "Test Provider Request # 72a8da Overview Invoices Records Voice AI Call HIPAA Pa…" at bounding box center [427, 314] width 854 height 629
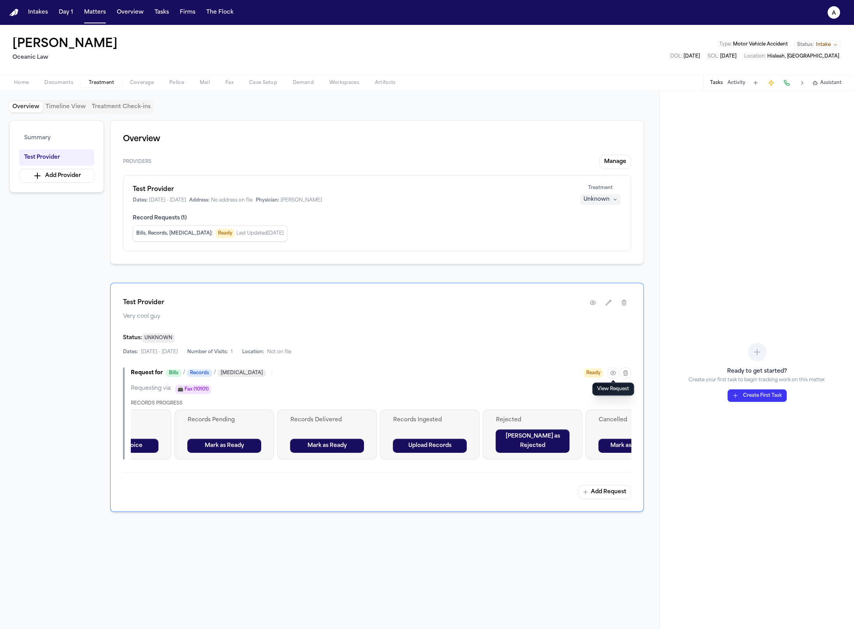
scroll to position [0, 462]
click at [315, 445] on button "Mark as Ready" at bounding box center [335, 446] width 74 height 14
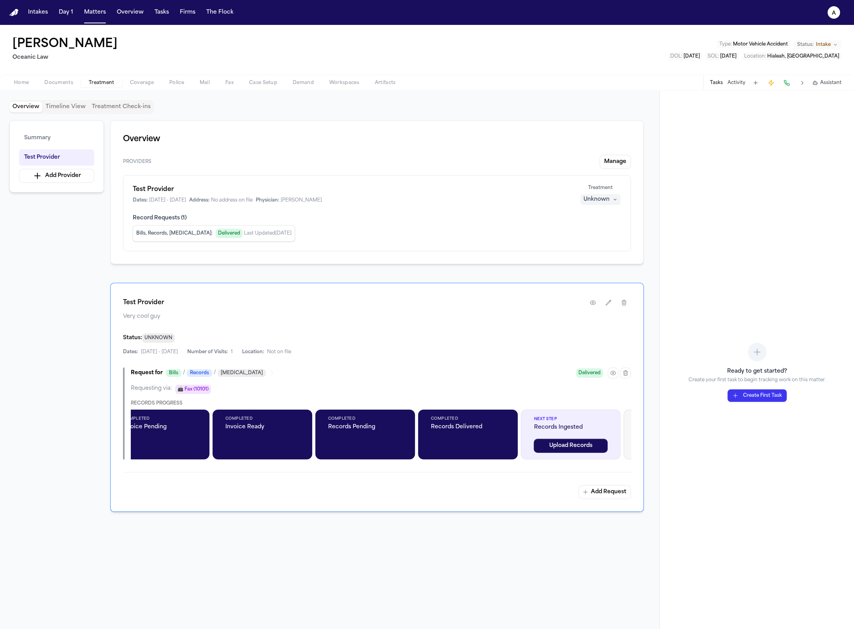
scroll to position [0, 524]
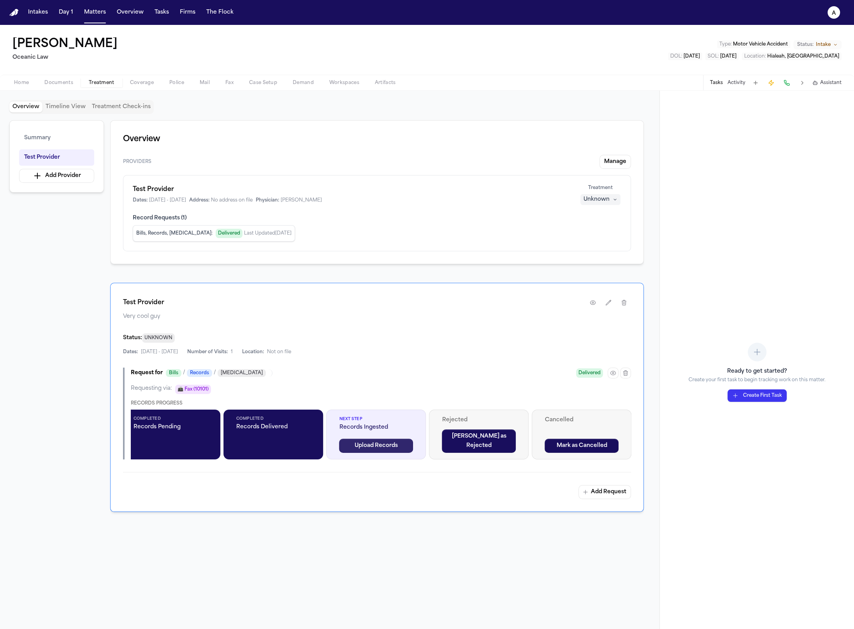
click at [390, 446] on button "Upload Records" at bounding box center [376, 446] width 74 height 14
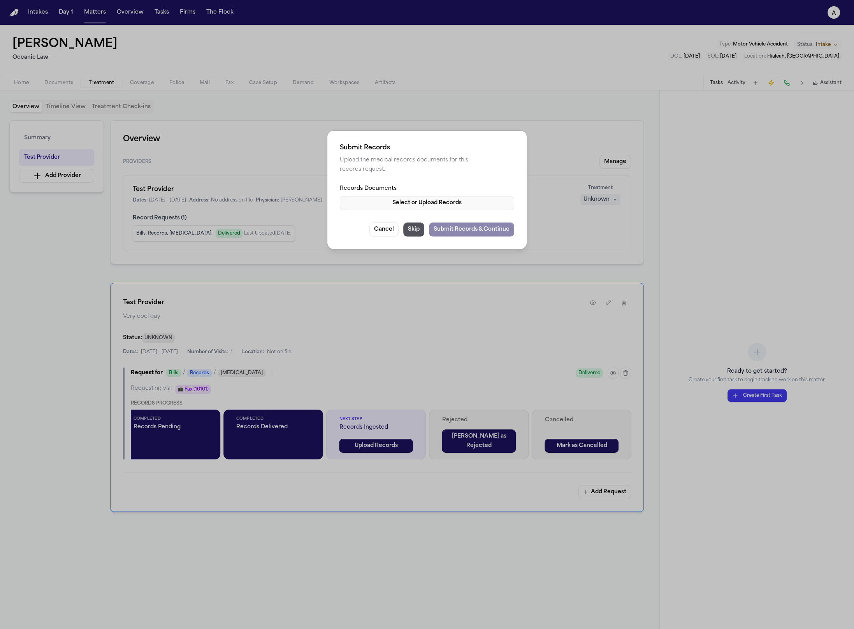
click at [425, 196] on button "Select or Upload Records" at bounding box center [427, 203] width 174 height 14
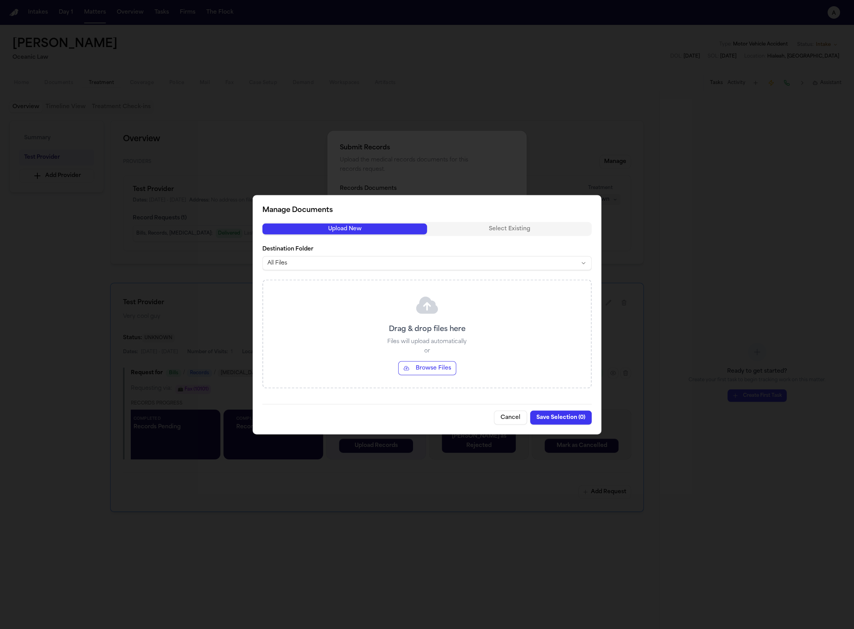
click at [514, 420] on button "Cancel" at bounding box center [510, 418] width 33 height 14
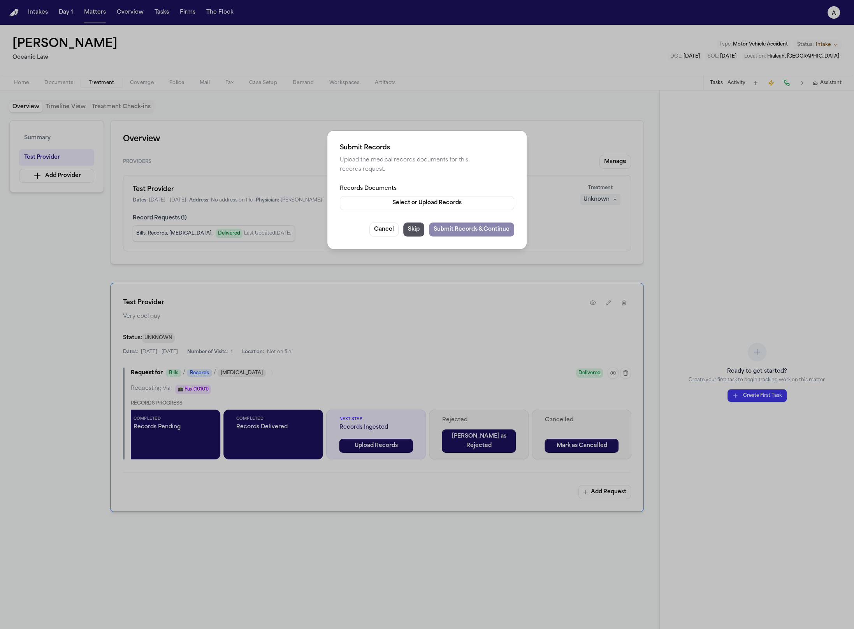
click at [508, 297] on div "Submit Records Upload the medical records documents for this records request. R…" at bounding box center [427, 314] width 854 height 629
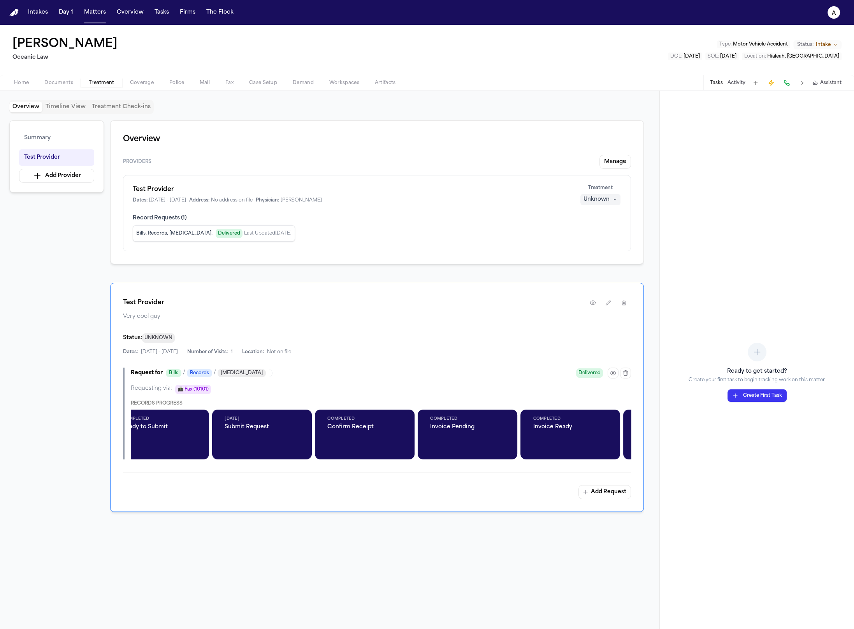
scroll to position [0, 0]
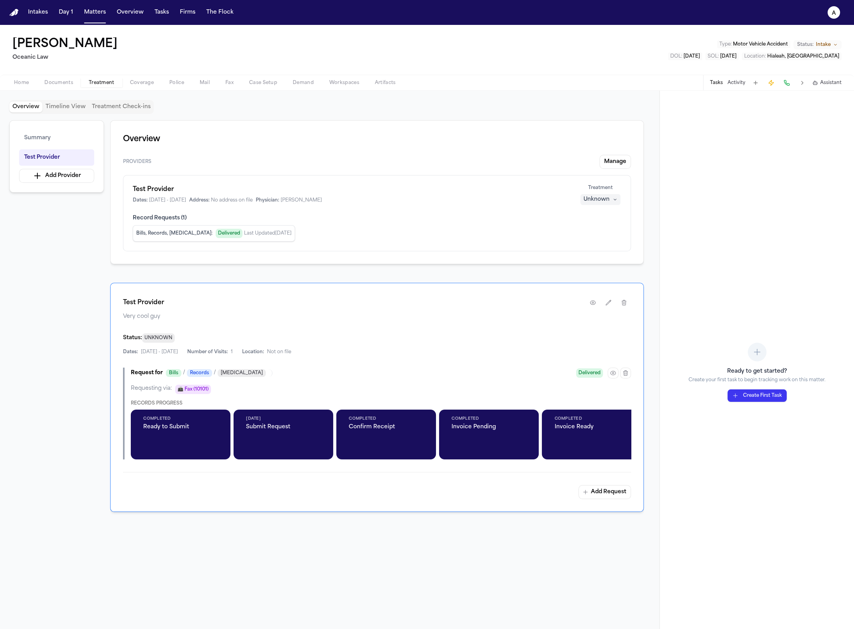
click at [326, 423] on div "[DATE] Submit Request" at bounding box center [283, 435] width 100 height 50
click at [613, 375] on button "button" at bounding box center [612, 373] width 11 height 11
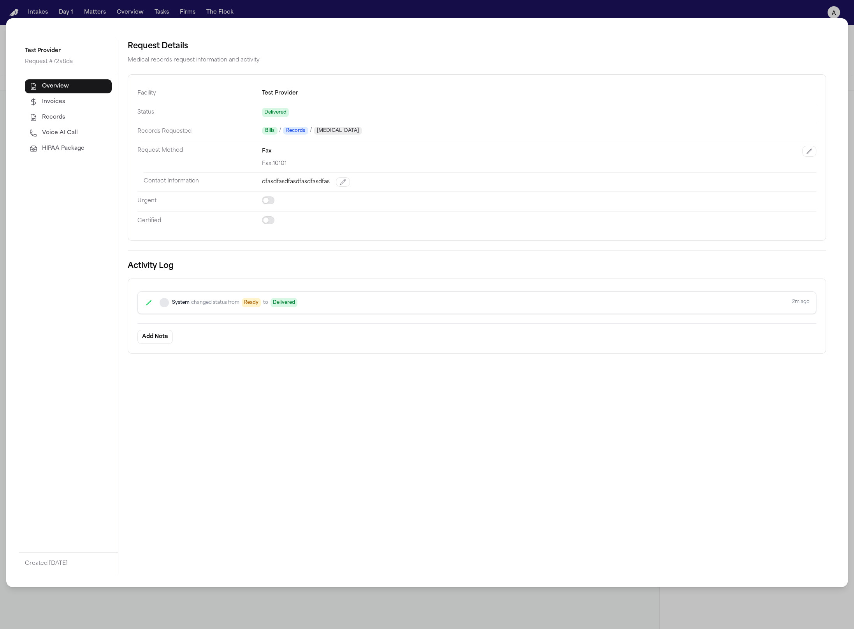
click at [69, 147] on span "HIPAA Package" at bounding box center [63, 149] width 42 height 8
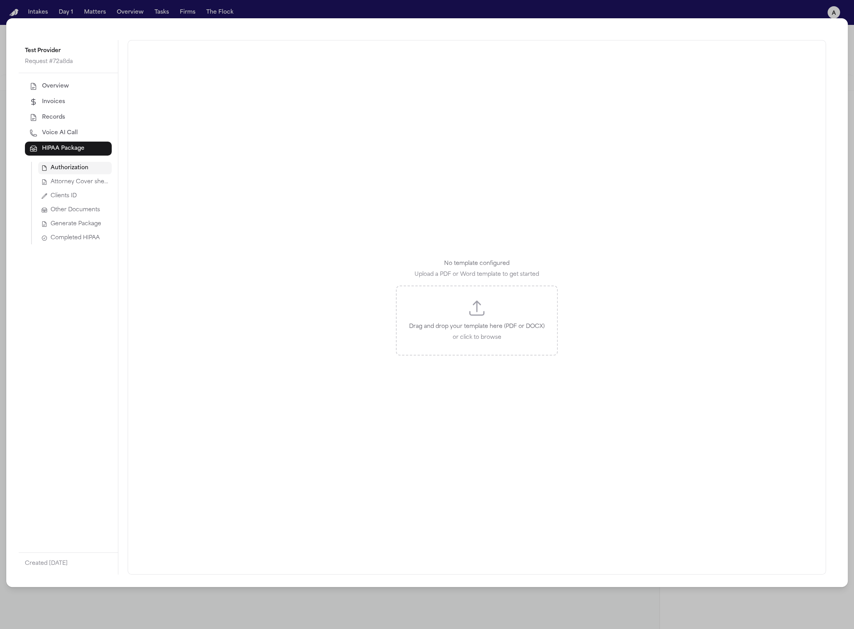
click at [496, 331] on p "Drag and drop your template here (PDF or DOCX)" at bounding box center [476, 326] width 135 height 9
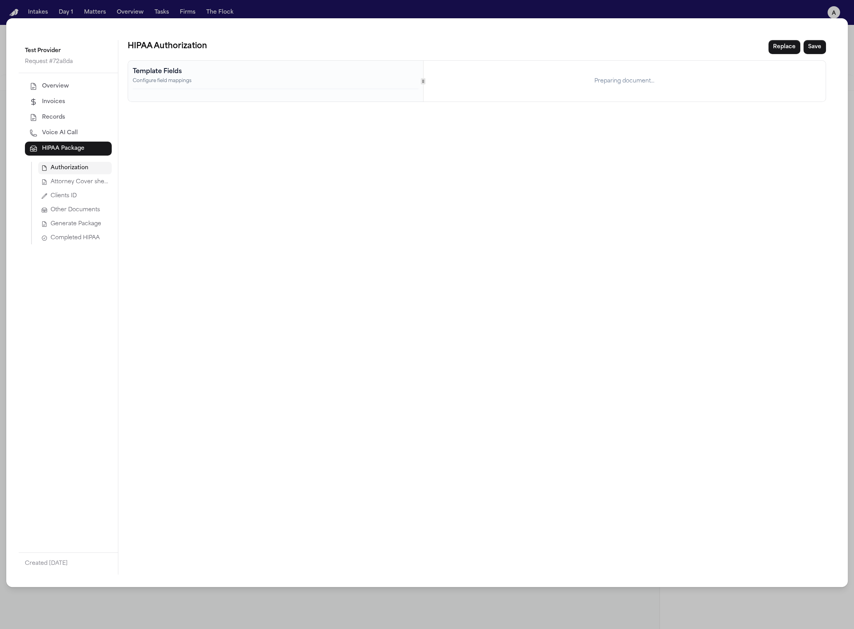
click at [409, 82] on div "Template Fields Configure field mappings Preparing document..." at bounding box center [476, 81] width 697 height 41
click at [409, 82] on div "Template Fields Configure field mappings" at bounding box center [270, 81] width 285 height 41
click at [435, 195] on div "HIPAA Authorization Replace Save Template Fields Configure field mappings Prepa…" at bounding box center [476, 307] width 717 height 535
drag, startPoint x: 579, startPoint y: 253, endPoint x: 648, endPoint y: 269, distance: 69.9
click at [648, 269] on div "The Martello Law Firm PLLC Contingent Fee Retainer Agreement Between The Martel…" at bounding box center [619, 320] width 389 height 504
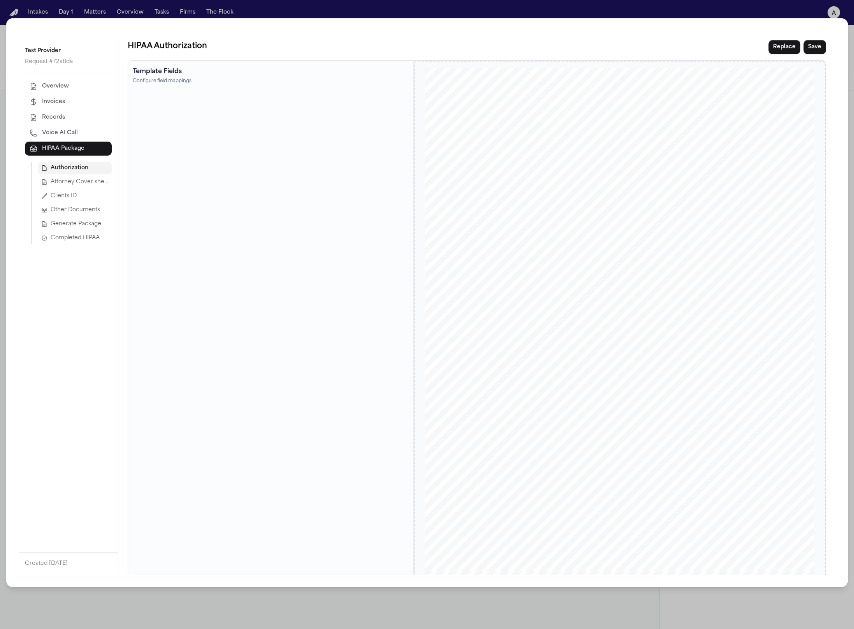
click at [191, 85] on div "Template Fields Configure field mappings" at bounding box center [271, 78] width 276 height 22
click at [642, 262] on div "The Martello Law Firm PLLC Contingent Fee Retainer Agreement Between The Martel…" at bounding box center [619, 320] width 389 height 504
click at [816, 42] on button "Save" at bounding box center [814, 47] width 23 height 14
click at [78, 177] on button "Attorney Cover sheet" at bounding box center [75, 182] width 74 height 12
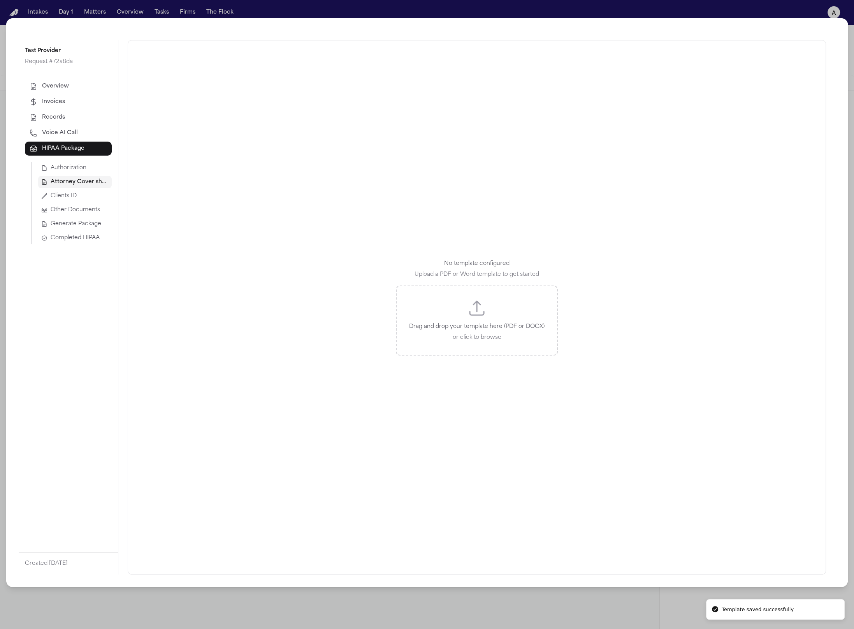
click at [446, 314] on div "Drag and drop your template here (PDF or DOCX) or click to browse" at bounding box center [477, 321] width 162 height 70
click at [486, 322] on p "Drag and drop your template here (PDF or DOCX)" at bounding box center [476, 326] width 135 height 9
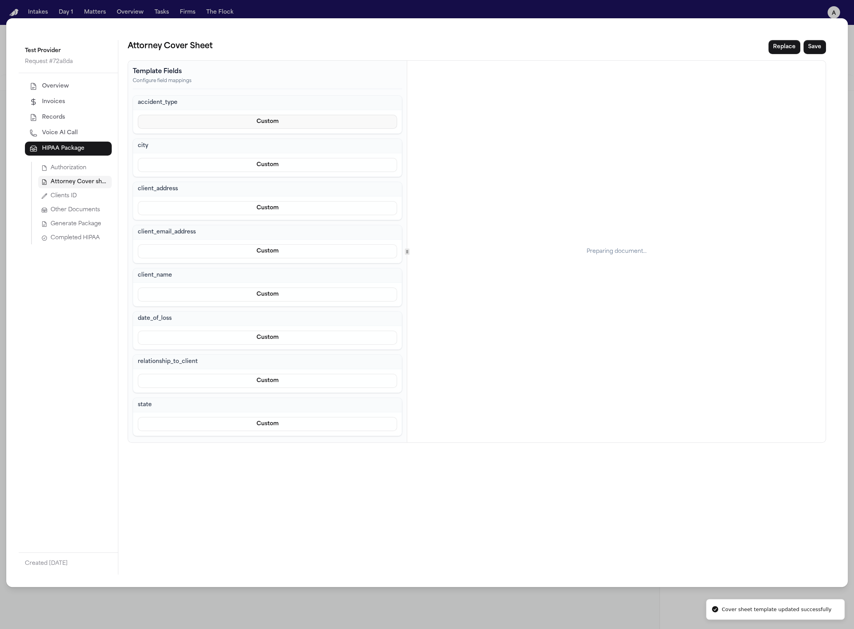
click at [295, 120] on button "Custom" at bounding box center [267, 122] width 259 height 14
click at [258, 465] on div "Attorney Cover Sheet Replace Save Template Fields Configure field mappings acci…" at bounding box center [476, 307] width 717 height 535
click at [266, 122] on button "Custom" at bounding box center [267, 122] width 259 height 14
click at [268, 142] on button "Prefill from Matter" at bounding box center [267, 139] width 71 height 14
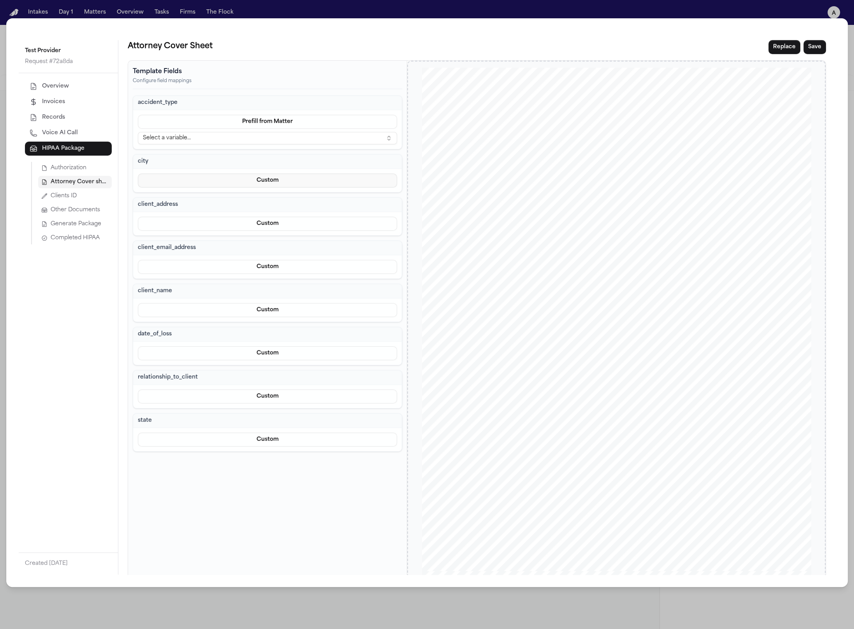
click at [284, 181] on button "Custom" at bounding box center [267, 181] width 259 height 14
click at [273, 214] on button "Custom" at bounding box center [267, 211] width 71 height 14
click at [268, 181] on button "Custom" at bounding box center [267, 181] width 259 height 14
click at [264, 204] on button "Custom" at bounding box center [267, 211] width 71 height 14
click at [258, 181] on button "Custom" at bounding box center [267, 181] width 259 height 14
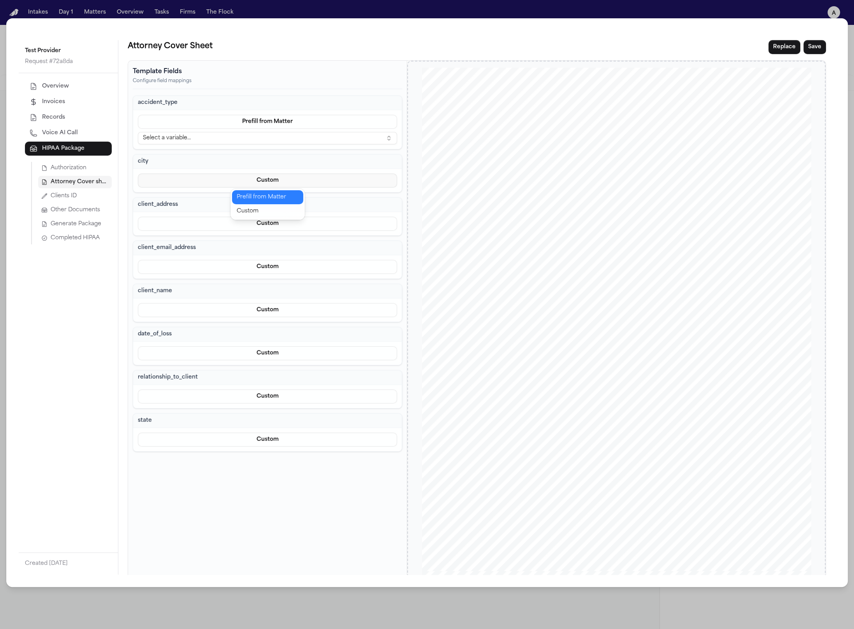
click at [258, 198] on button "Prefill from Matter" at bounding box center [267, 197] width 71 height 14
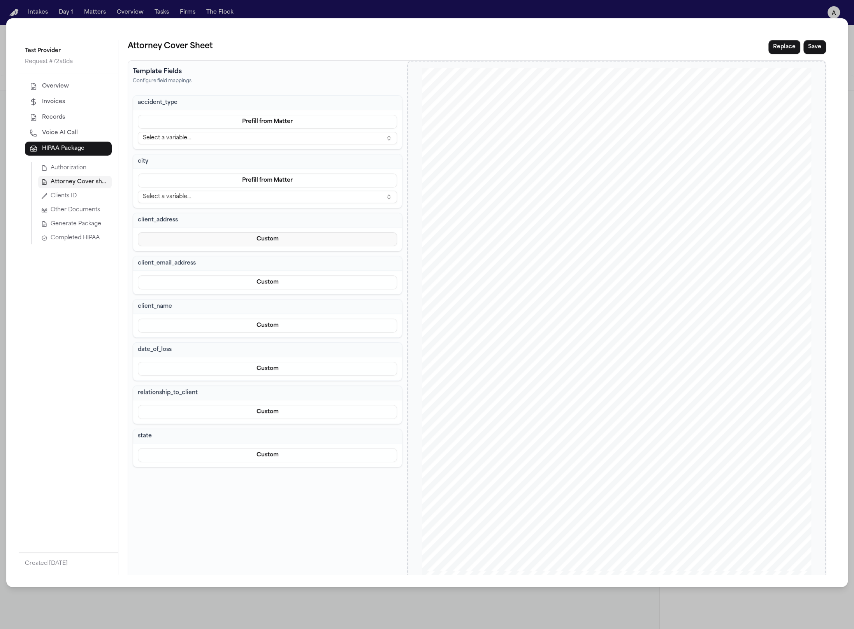
click at [304, 240] on button "Custom" at bounding box center [267, 239] width 259 height 14
click at [297, 255] on button "Prefill from Matter" at bounding box center [267, 255] width 71 height 14
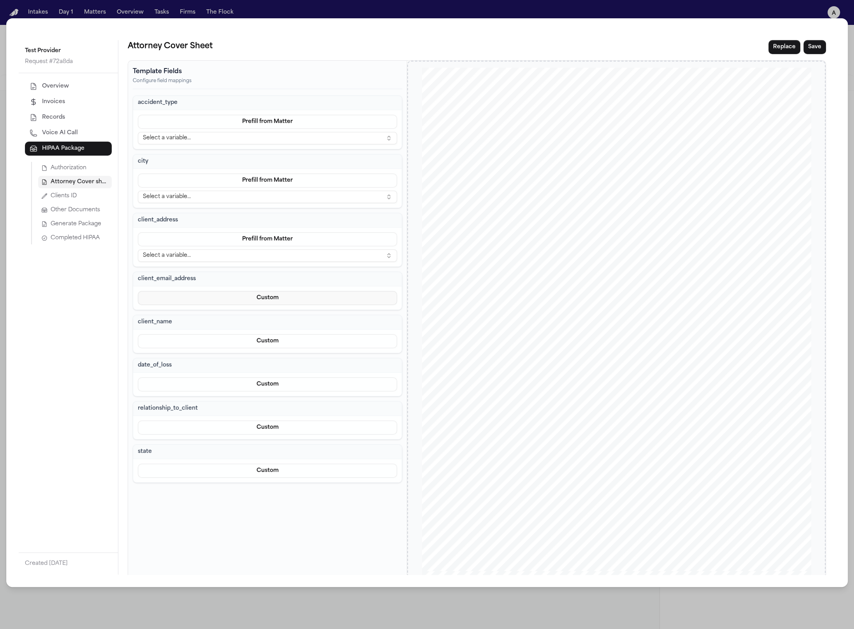
click at [298, 293] on button "Custom" at bounding box center [267, 298] width 259 height 14
click at [275, 319] on button "Prefill from Matter" at bounding box center [267, 313] width 71 height 14
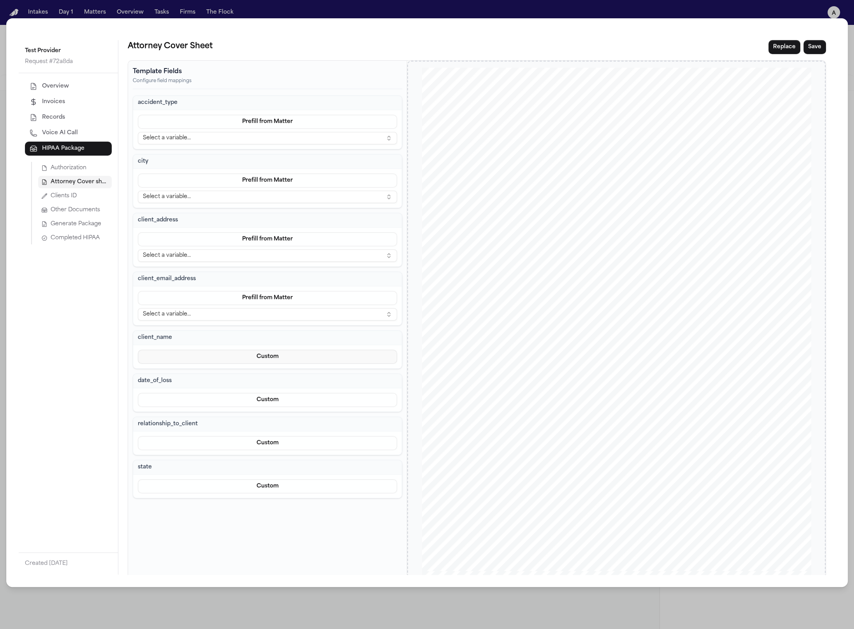
click at [276, 354] on button "Custom" at bounding box center [267, 357] width 259 height 14
click at [260, 370] on button "Prefill from Matter" at bounding box center [267, 371] width 71 height 14
click at [259, 410] on button "Custom" at bounding box center [267, 416] width 259 height 14
click at [248, 432] on button "Prefill from Matter" at bounding box center [267, 429] width 71 height 14
click at [251, 467] on button "Custom" at bounding box center [267, 474] width 259 height 14
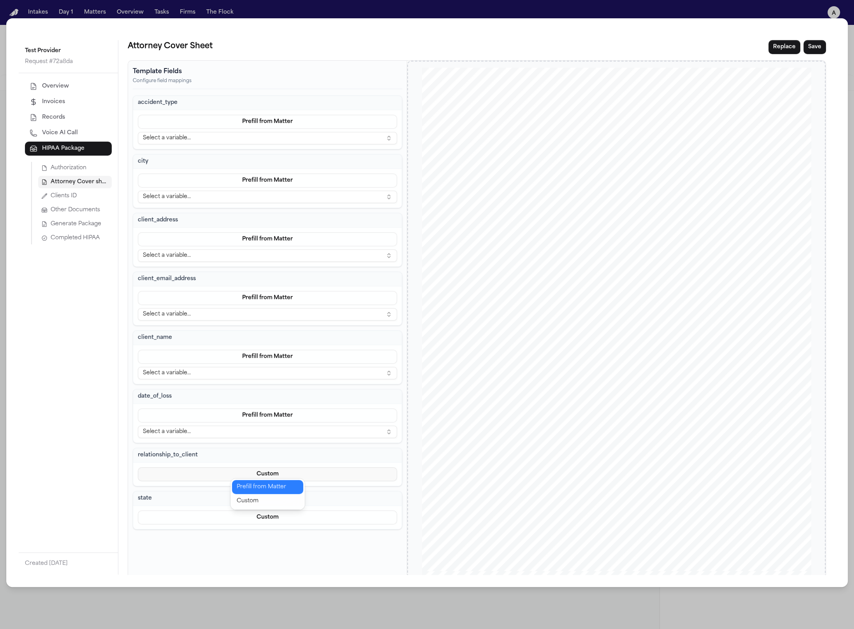
click at [246, 486] on button "Prefill from Matter" at bounding box center [267, 487] width 71 height 14
click at [253, 533] on button "Custom" at bounding box center [267, 533] width 259 height 14
click at [258, 546] on button "Prefill from Matter" at bounding box center [267, 545] width 71 height 14
click at [59, 200] on button "Clients ID" at bounding box center [75, 196] width 74 height 12
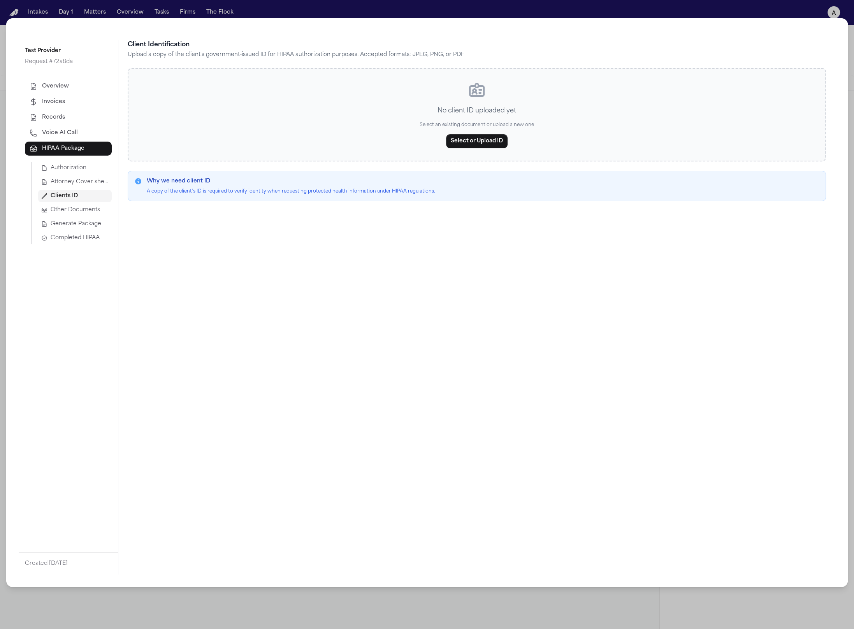
click at [69, 212] on span "Other Documents" at bounding box center [75, 210] width 49 height 8
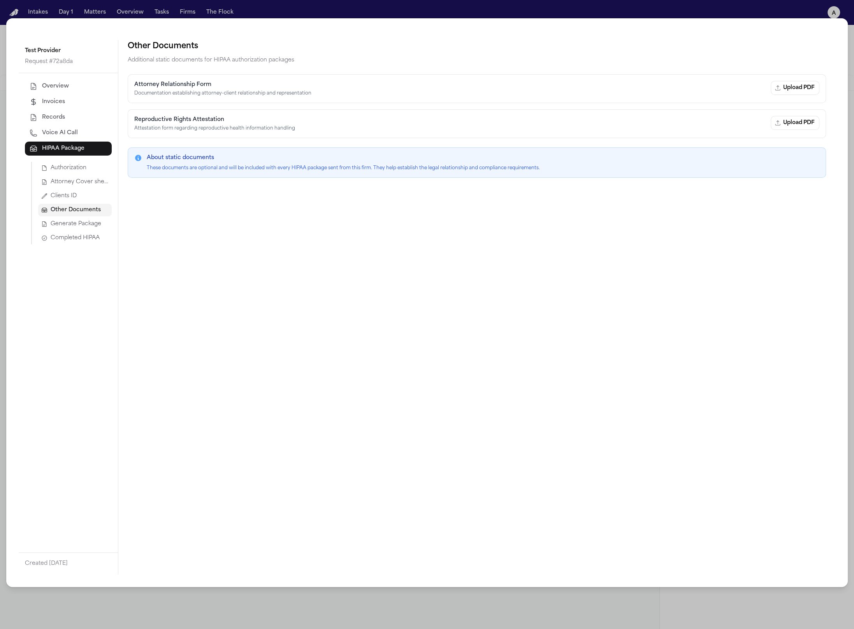
click at [72, 219] on button "Generate Package" at bounding box center [75, 224] width 74 height 12
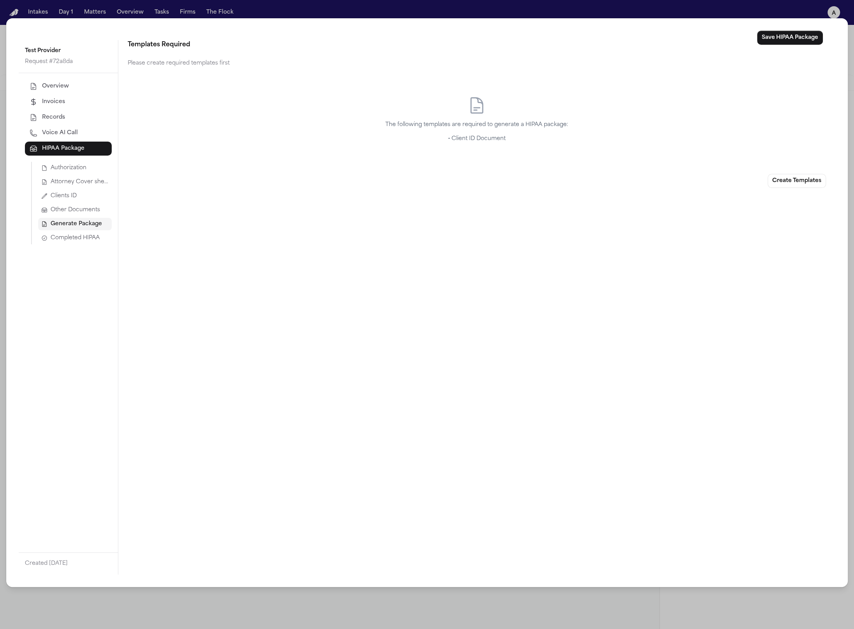
click at [70, 234] on span "Completed HIPAA" at bounding box center [75, 238] width 49 height 8
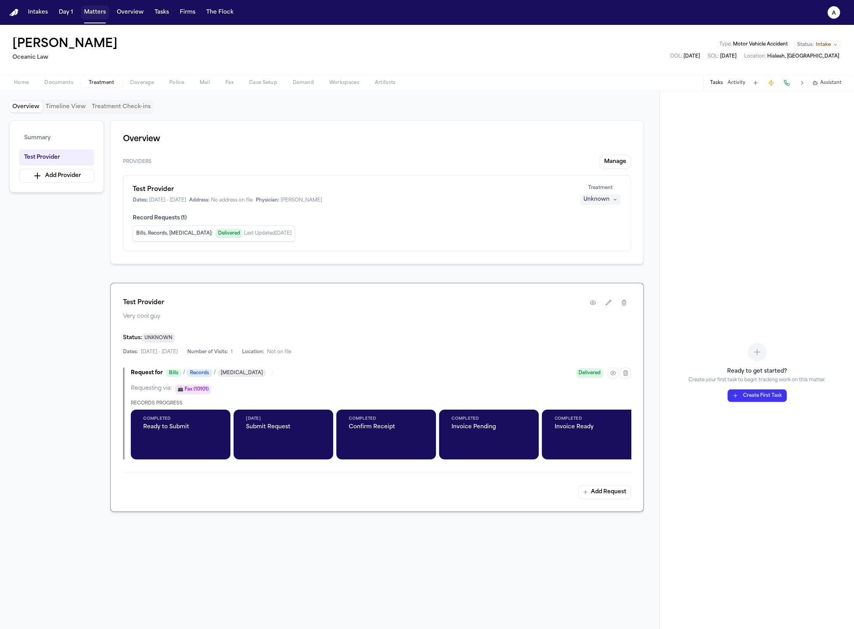
click at [94, 11] on button "Matters" at bounding box center [95, 12] width 28 height 14
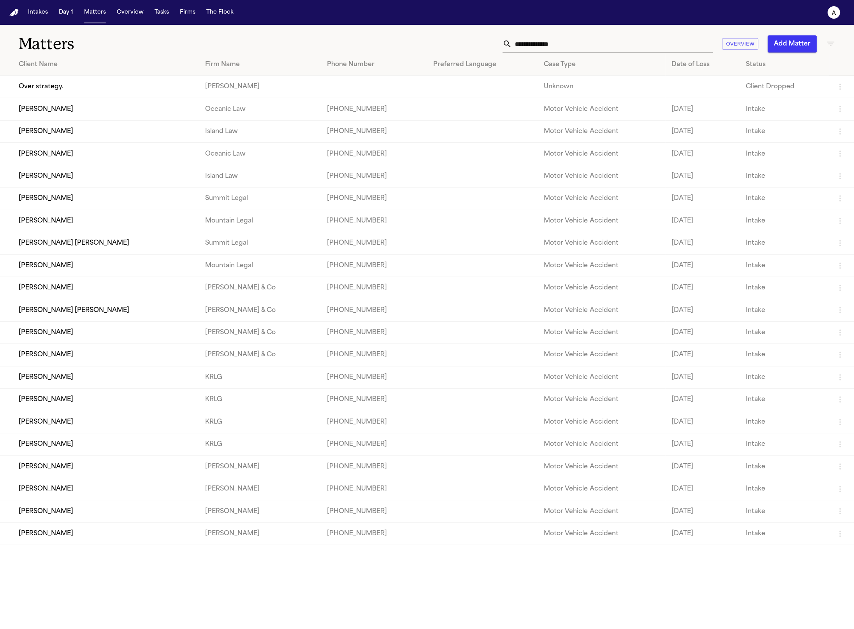
click at [51, 201] on td "[PERSON_NAME]" at bounding box center [99, 199] width 199 height 22
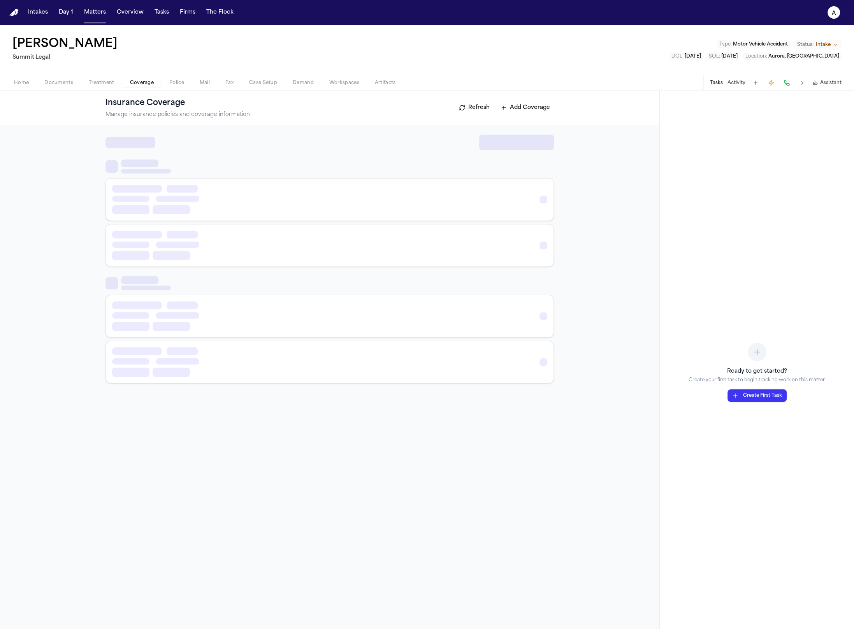
click at [152, 84] on span "Coverage" at bounding box center [142, 83] width 24 height 6
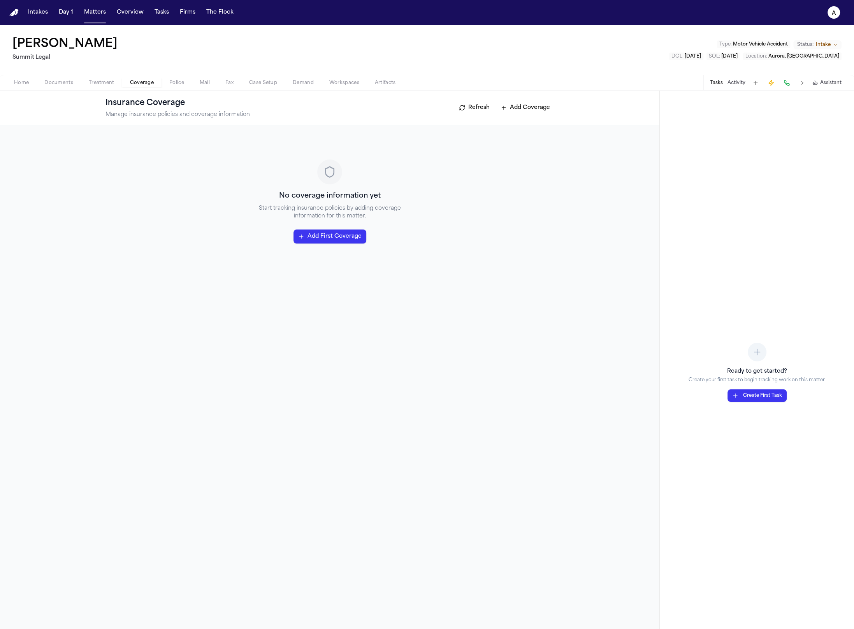
click at [90, 82] on span "Treatment" at bounding box center [102, 83] width 26 height 6
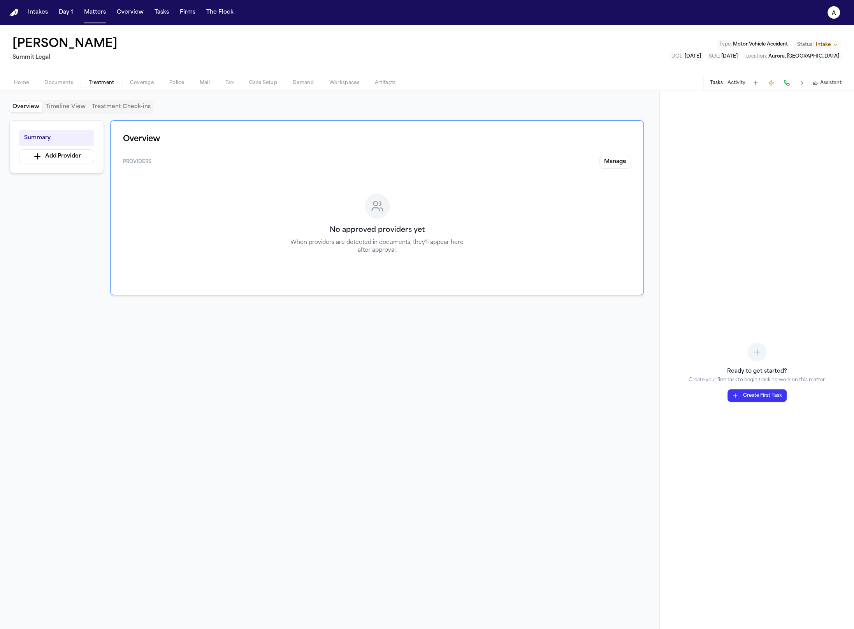
click at [81, 100] on div "Overview Timeline View Treatment Check-ins" at bounding box center [81, 107] width 144 height 14
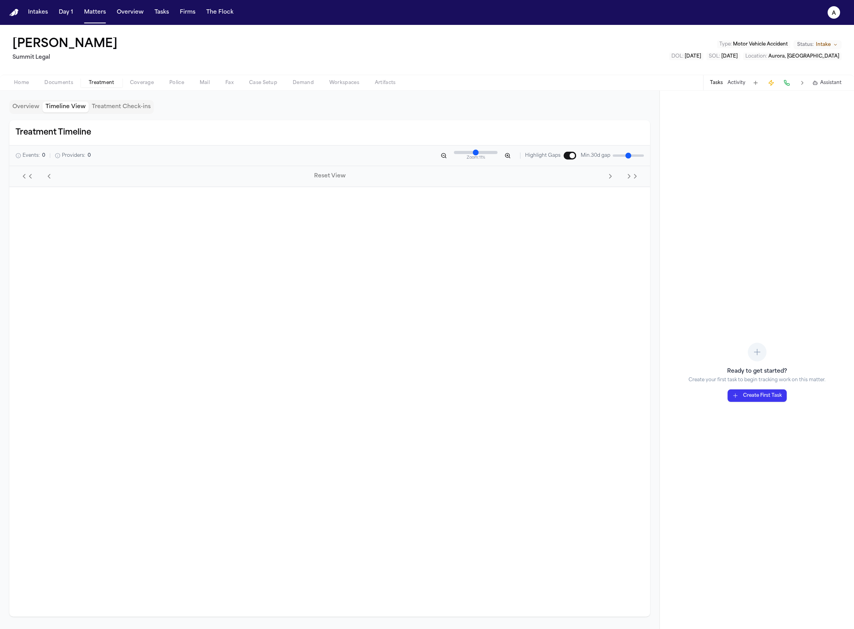
click at [74, 105] on button "Timeline View" at bounding box center [65, 107] width 46 height 11
click at [114, 107] on button "Treatment Check-ins" at bounding box center [121, 107] width 65 height 11
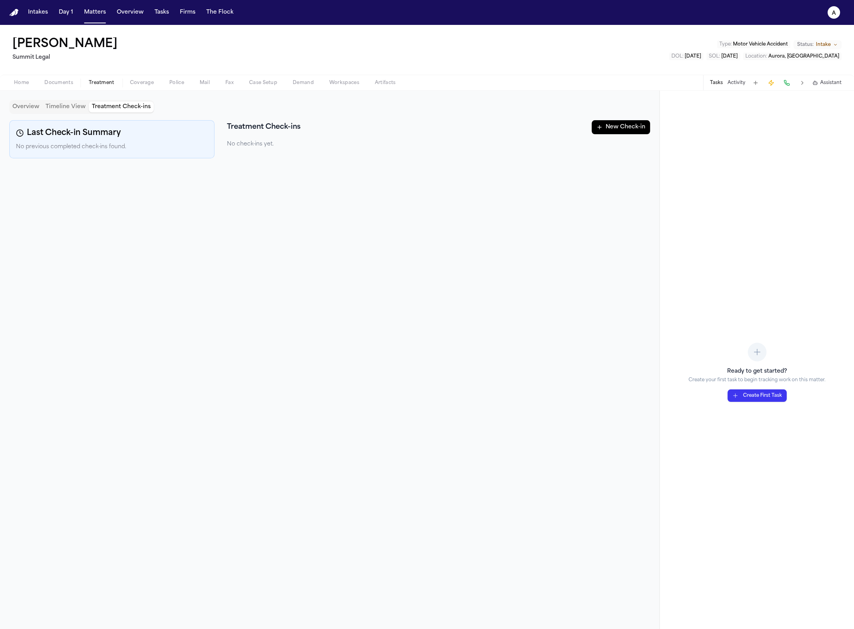
click at [14, 101] on div "Overview Timeline View Treatment Check-ins" at bounding box center [81, 107] width 144 height 14
click at [9, 113] on div "Overview Timeline View Treatment Check-ins" at bounding box center [329, 107] width 641 height 14
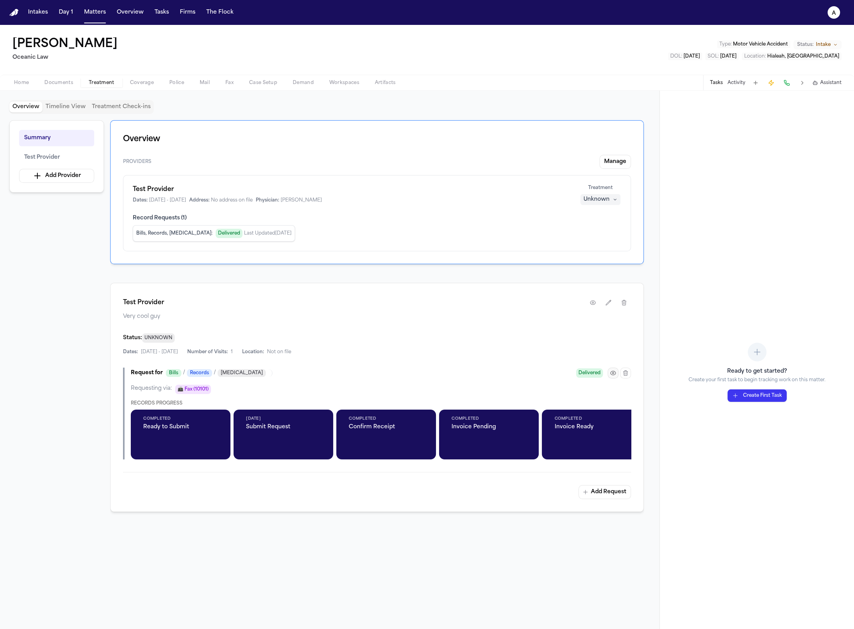
click at [618, 371] on button "button" at bounding box center [612, 373] width 11 height 11
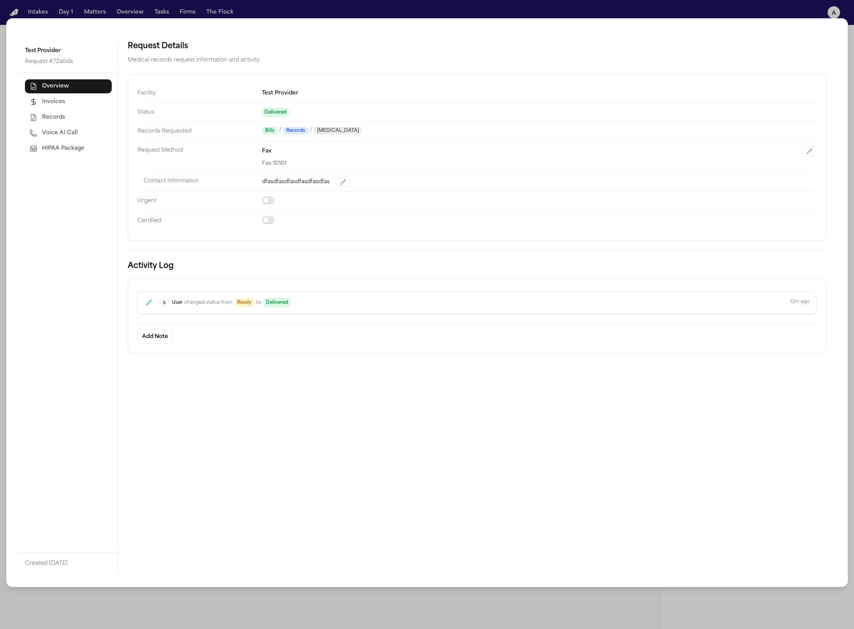
click at [88, 97] on button "Invoices" at bounding box center [68, 102] width 87 height 14
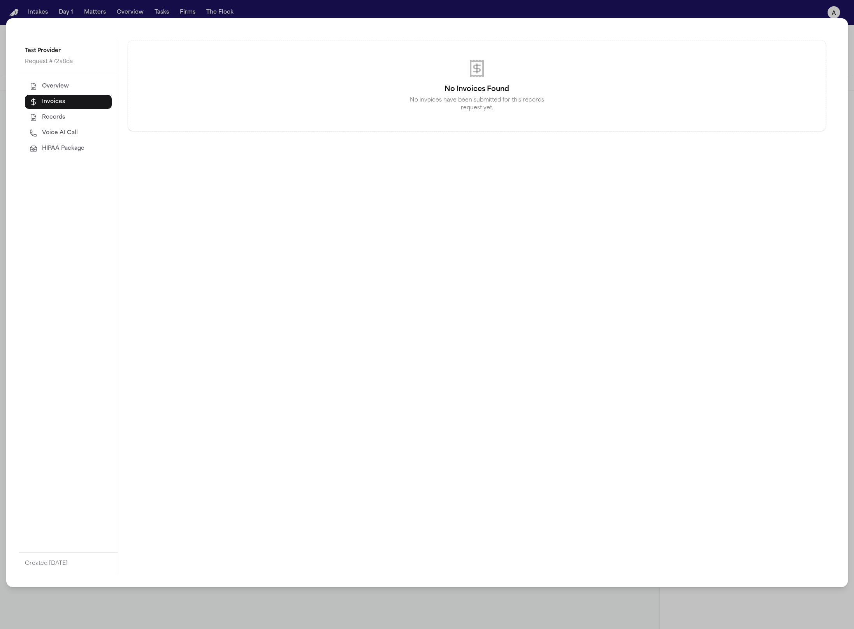
click at [85, 119] on button "Records" at bounding box center [68, 118] width 87 height 14
click at [87, 145] on button "HIPAA Package" at bounding box center [68, 149] width 87 height 14
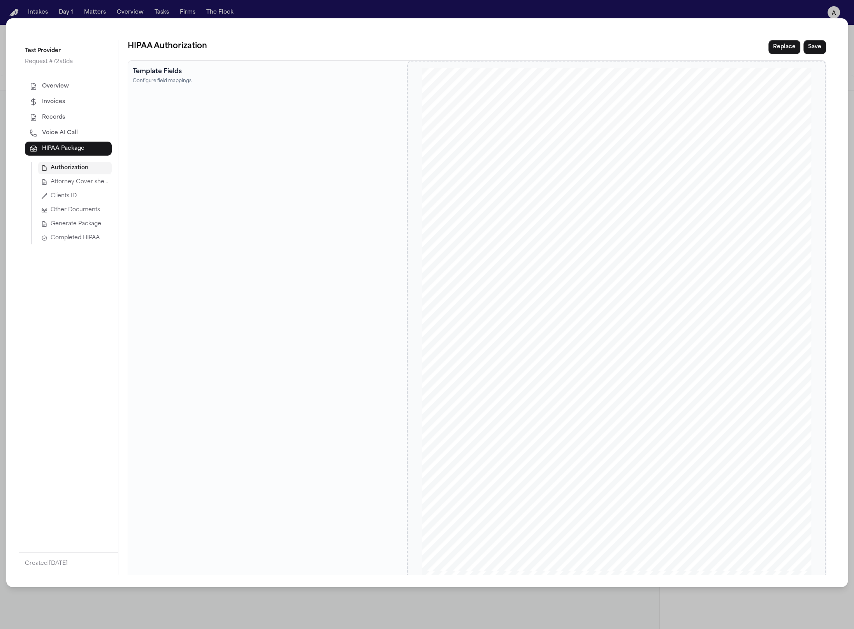
click at [731, 7] on div "Test Provider Request # 72a8da Overview Invoices Records Voice AI Call HIPAA Pa…" at bounding box center [427, 314] width 854 height 629
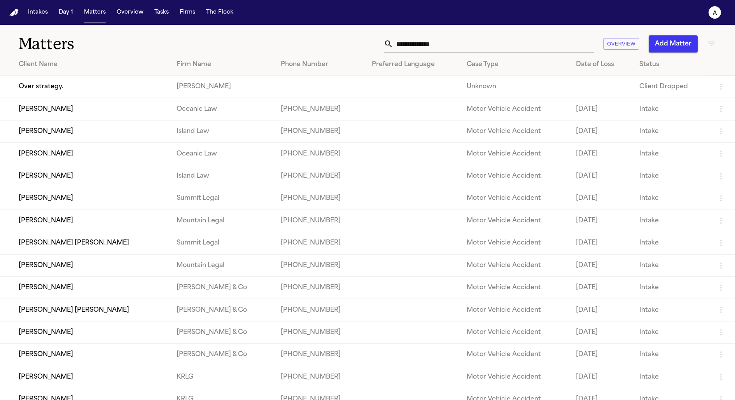
click at [52, 204] on td "[PERSON_NAME]" at bounding box center [85, 199] width 170 height 22
click at [70, 271] on td "[PERSON_NAME]" at bounding box center [85, 265] width 170 height 22
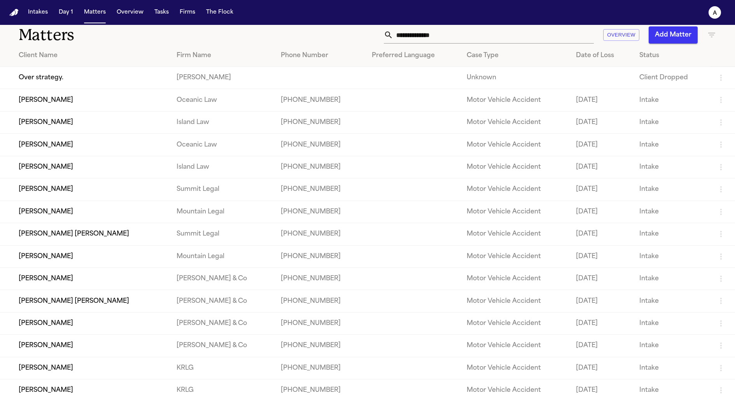
click at [74, 99] on td "[PERSON_NAME]" at bounding box center [85, 100] width 170 height 22
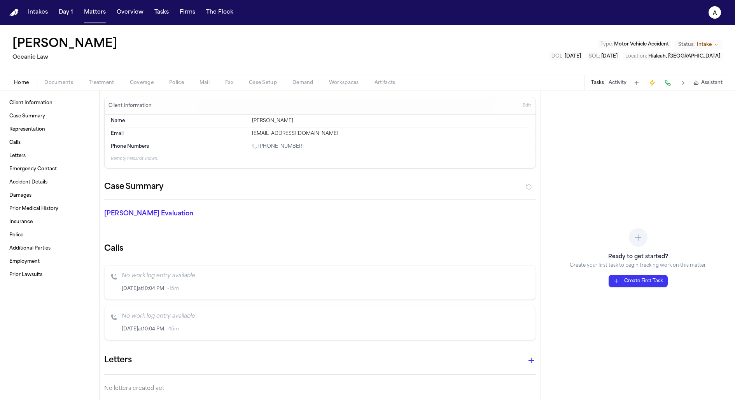
click at [106, 84] on span "Treatment" at bounding box center [102, 83] width 26 height 6
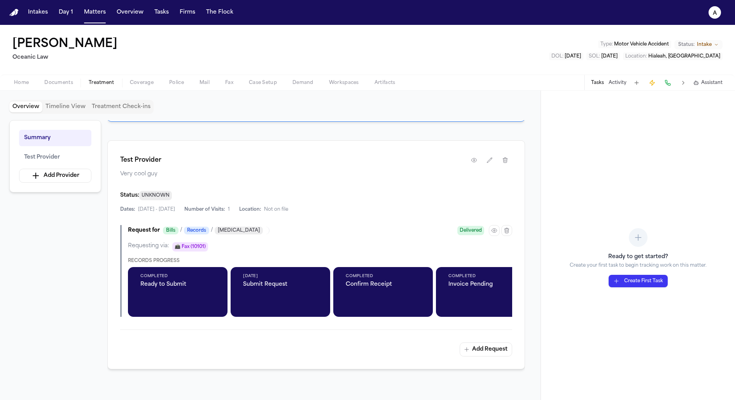
scroll to position [151, 0]
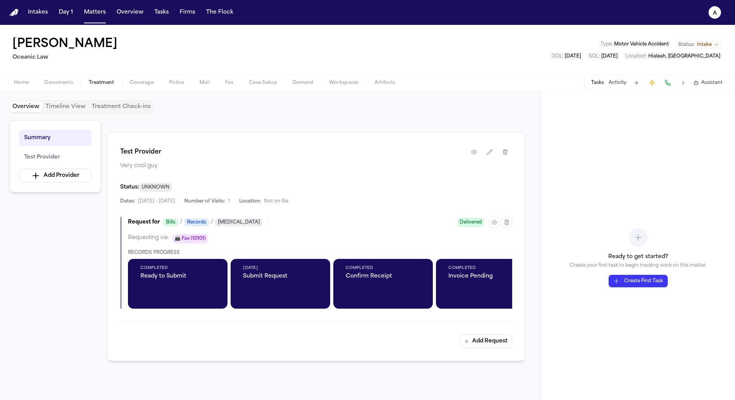
click at [287, 300] on div "[DATE] Submit Request" at bounding box center [281, 284] width 100 height 50
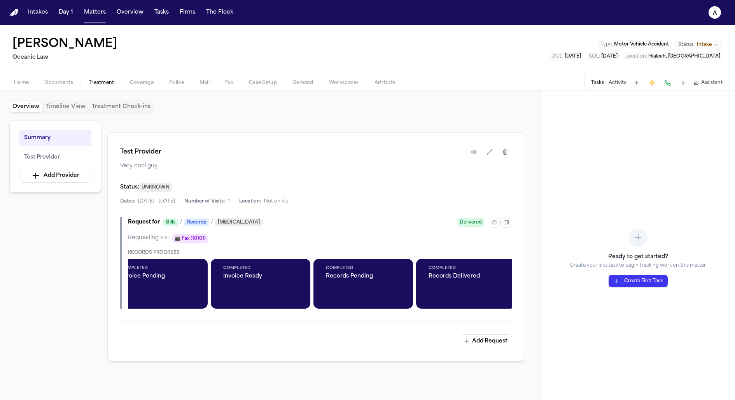
scroll to position [0, 639]
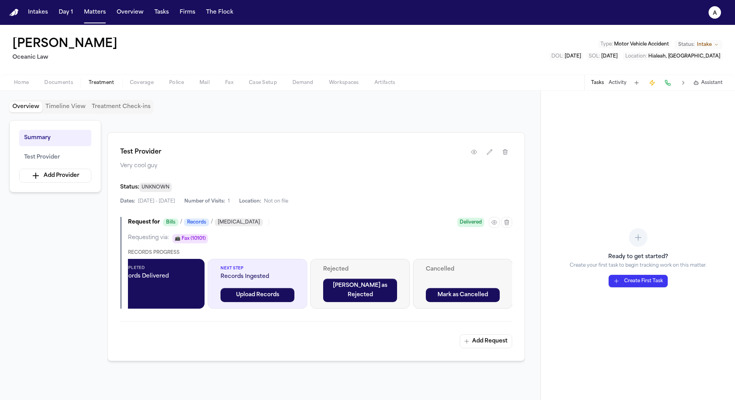
click at [619, 77] on div "Tasks Activity Assistant" at bounding box center [656, 82] width 145 height 15
click at [617, 84] on button "Activity" at bounding box center [618, 83] width 18 height 6
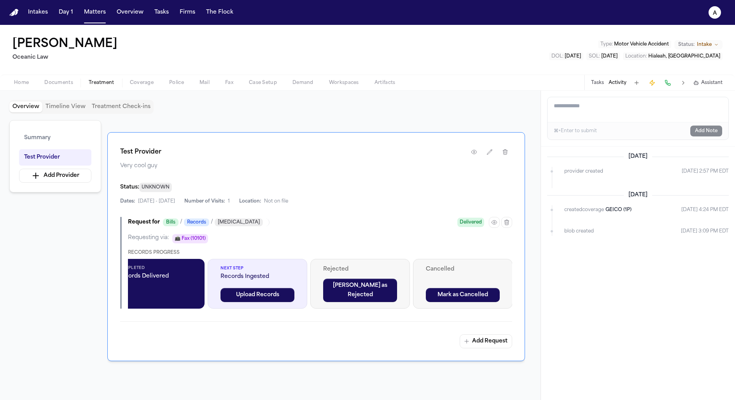
drag, startPoint x: 666, startPoint y: 229, endPoint x: 735, endPoint y: 225, distance: 69.0
click at [735, 225] on div "[DATE] provider created [DATE] 2:57 PM EDT [DATE] created coverage GEICO (1P) […" at bounding box center [638, 274] width 194 height 254
click at [486, 151] on button "button" at bounding box center [490, 152] width 14 height 14
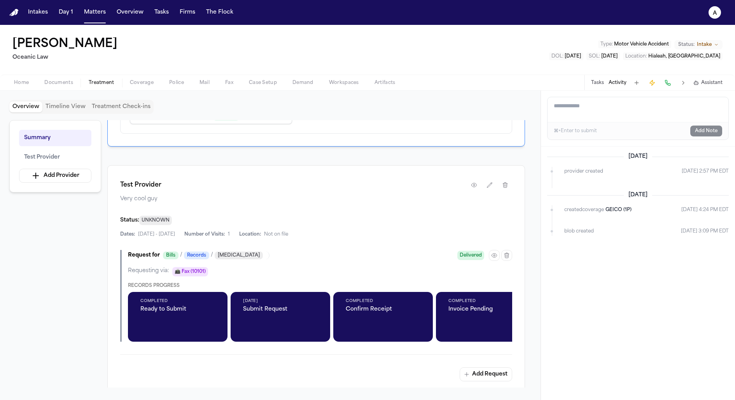
scroll to position [135, 0]
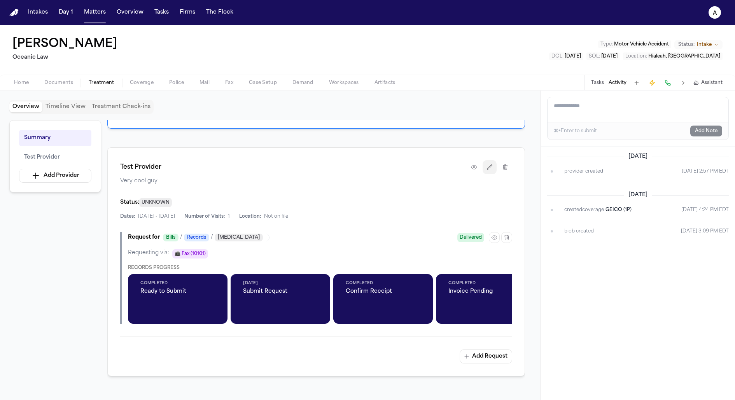
click at [495, 166] on button "button" at bounding box center [490, 167] width 14 height 14
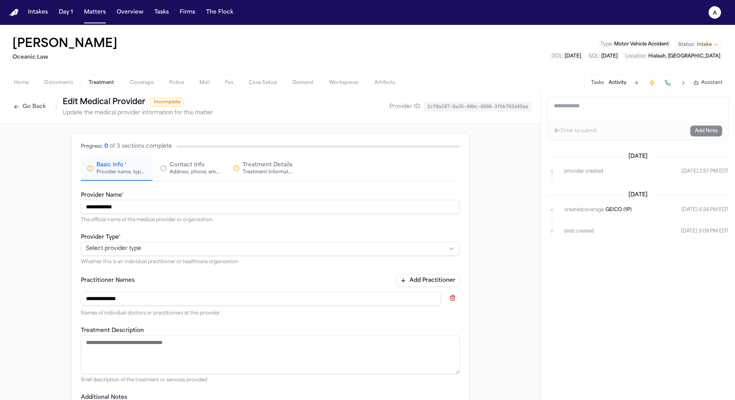
click at [198, 160] on button "Contact Info Address, phone, email, and other contact details" at bounding box center [190, 169] width 72 height 24
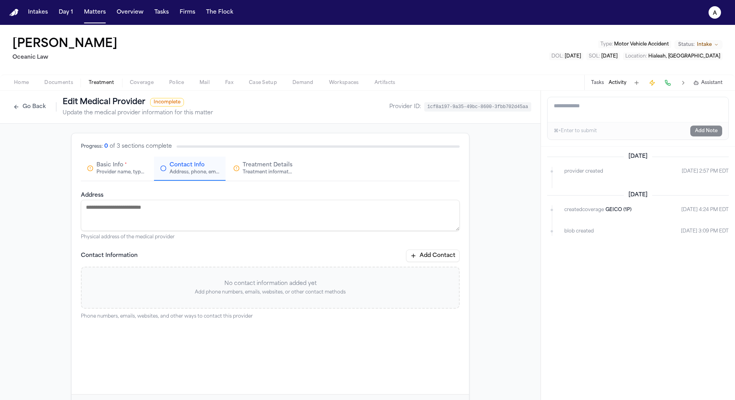
click at [276, 154] on div "Progress: 0 of 3 sections complete Basic Info * Provider name, type, and genera…" at bounding box center [270, 162] width 379 height 39
click at [265, 167] on span "Treatment Details" at bounding box center [268, 165] width 50 height 8
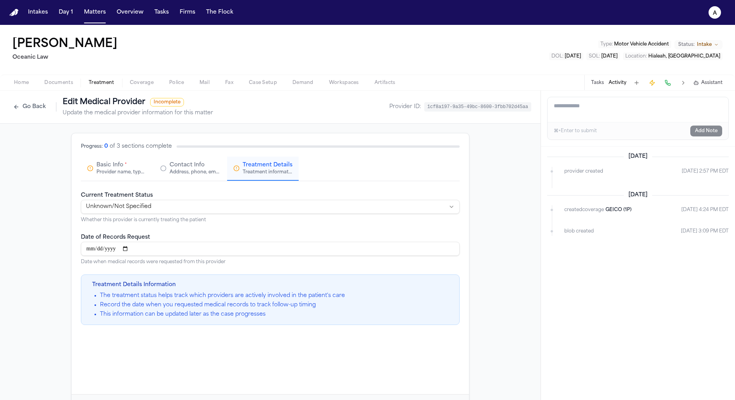
click at [16, 106] on button "Go Back" at bounding box center [29, 107] width 40 height 12
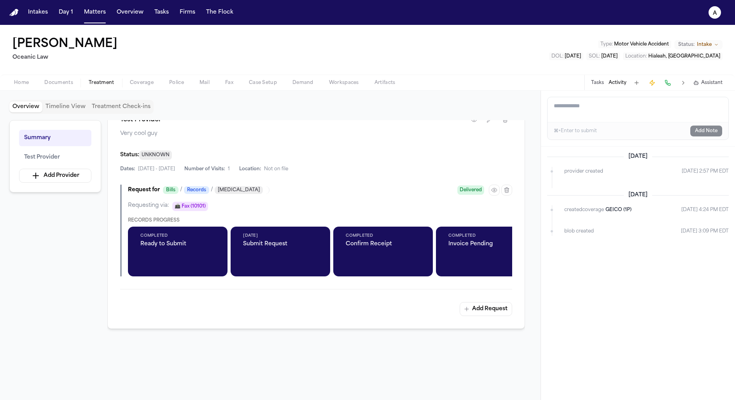
scroll to position [177, 0]
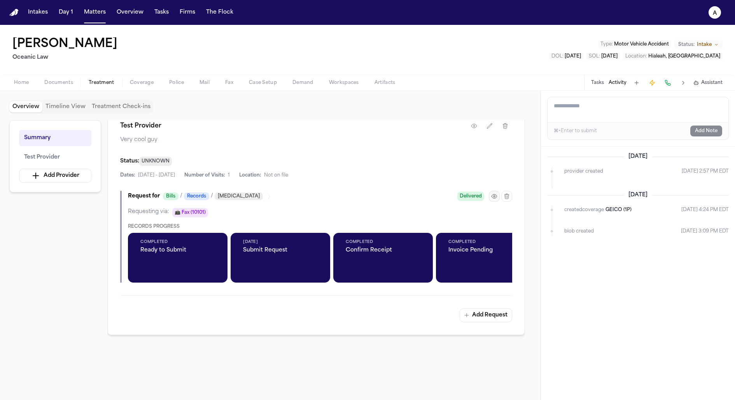
click at [495, 191] on button "button" at bounding box center [494, 196] width 11 height 11
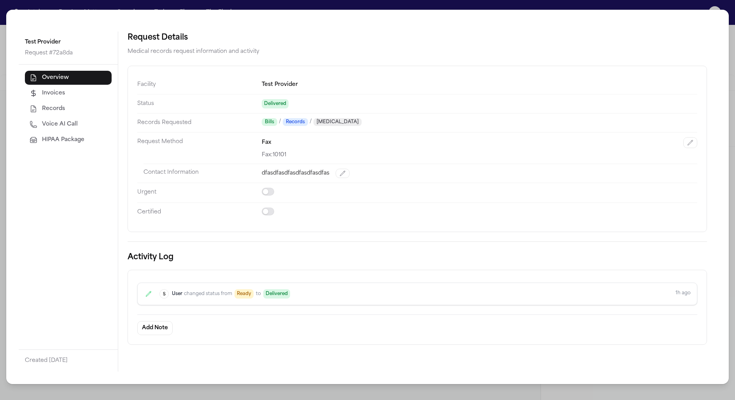
click at [51, 138] on span "HIPAA Package" at bounding box center [63, 140] width 42 height 8
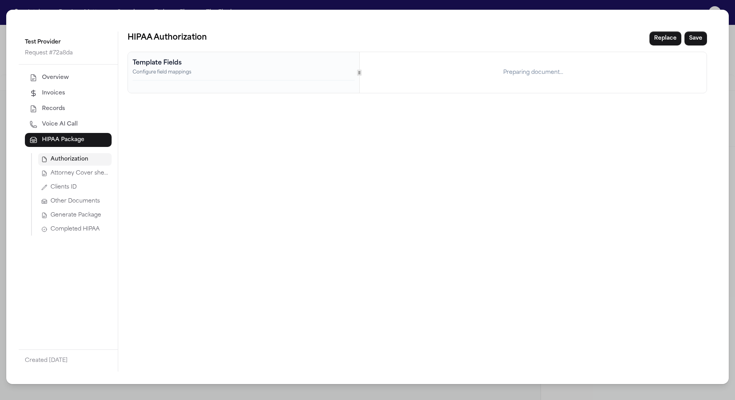
click at [51, 121] on span "Voice AI Call" at bounding box center [60, 125] width 36 height 8
select select "***"
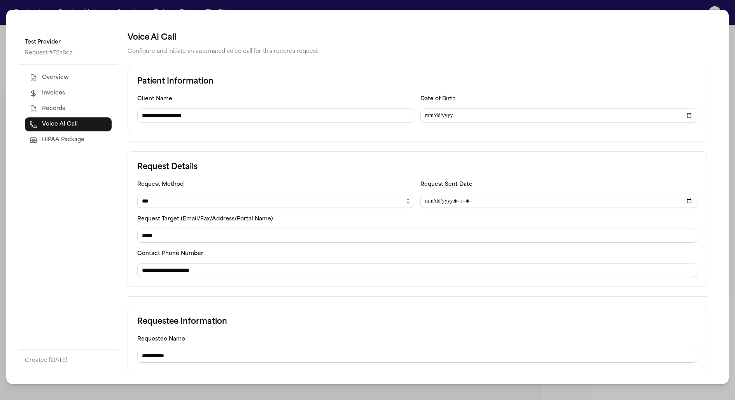
click at [54, 101] on div "Overview Invoices Records Voice AI Call HIPAA Package" at bounding box center [68, 109] width 87 height 76
click at [55, 105] on span "Records" at bounding box center [53, 109] width 23 height 8
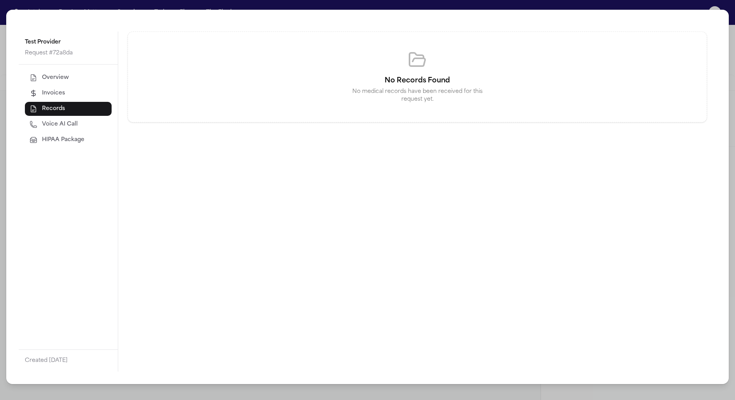
click at [55, 96] on span "Invoices" at bounding box center [53, 94] width 23 height 8
click at [56, 81] on span "Overview" at bounding box center [55, 78] width 27 height 8
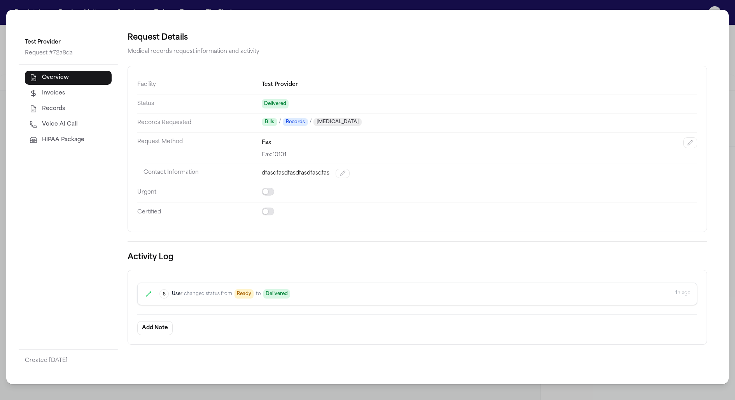
click at [84, 141] on button "HIPAA Package" at bounding box center [68, 140] width 87 height 14
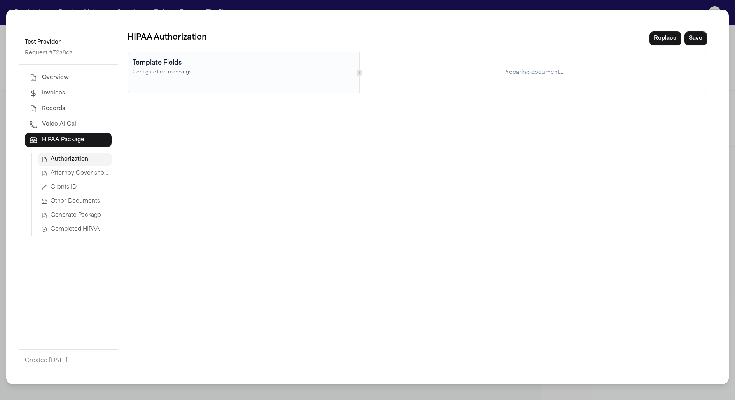
click at [91, 186] on button "Clients ID" at bounding box center [75, 187] width 74 height 12
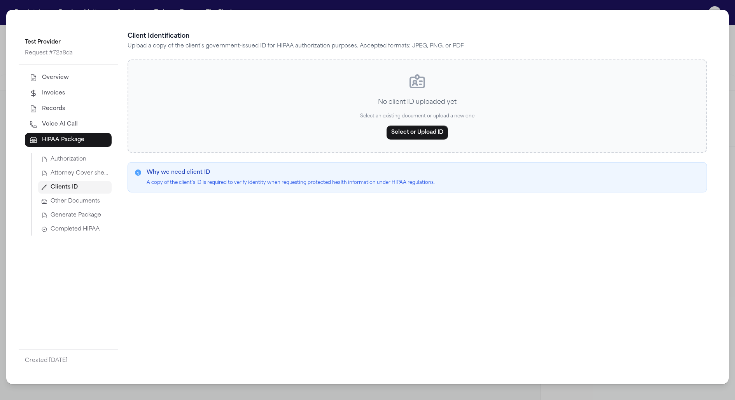
click at [64, 121] on span "Voice AI Call" at bounding box center [60, 125] width 36 height 8
select select "***"
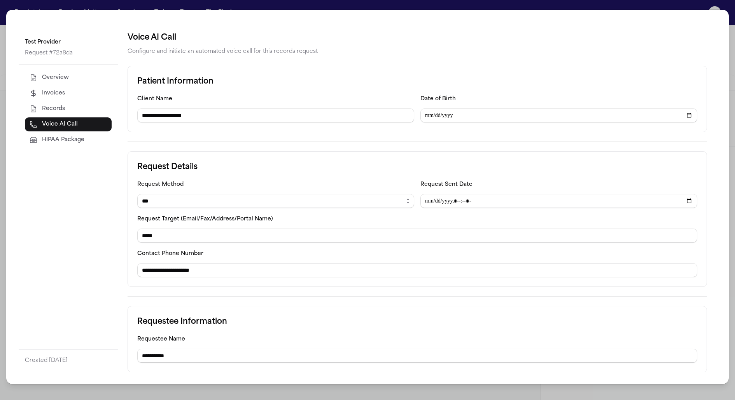
click at [61, 107] on span "Records" at bounding box center [53, 109] width 23 height 8
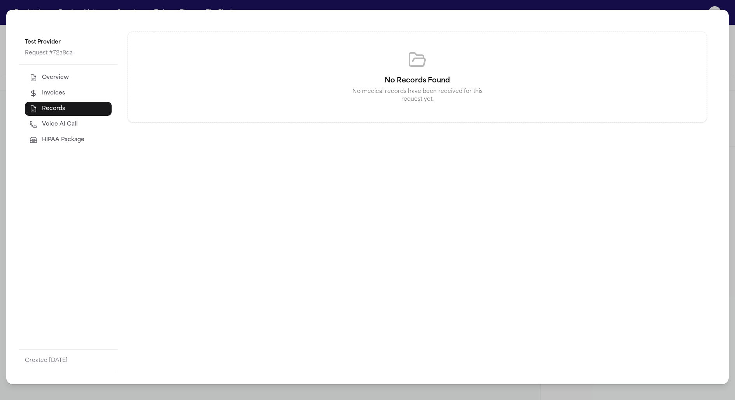
click at [61, 87] on button "Invoices" at bounding box center [68, 93] width 87 height 14
click at [61, 74] on span "Overview" at bounding box center [55, 78] width 27 height 8
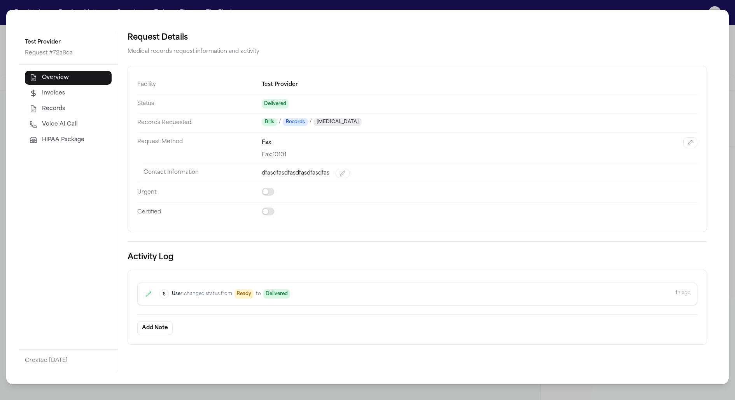
click at [61, 63] on div "Test Provider Request # 72a8da" at bounding box center [68, 48] width 99 height 33
click at [82, 95] on button "Invoices" at bounding box center [68, 93] width 87 height 14
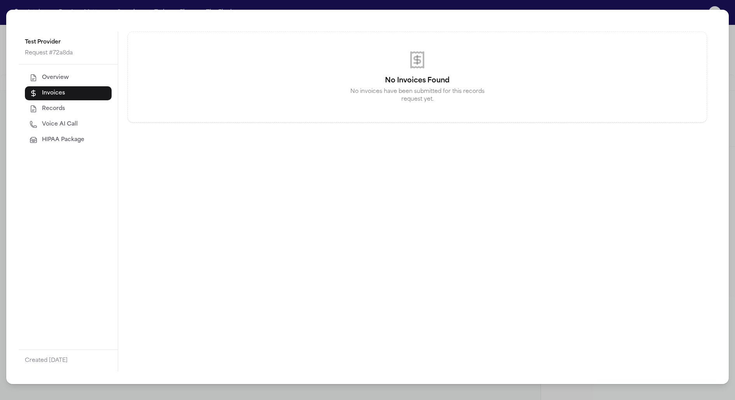
click at [78, 105] on button "Records" at bounding box center [68, 109] width 87 height 14
click at [80, 123] on button "Voice AI Call" at bounding box center [68, 125] width 87 height 14
select select "***"
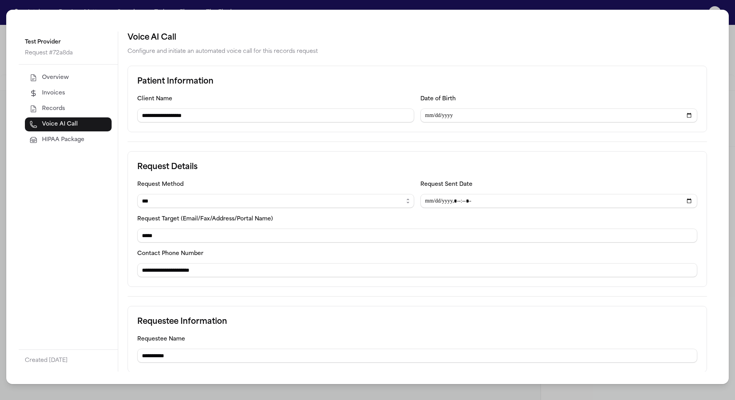
click at [83, 98] on button "Invoices" at bounding box center [68, 93] width 87 height 14
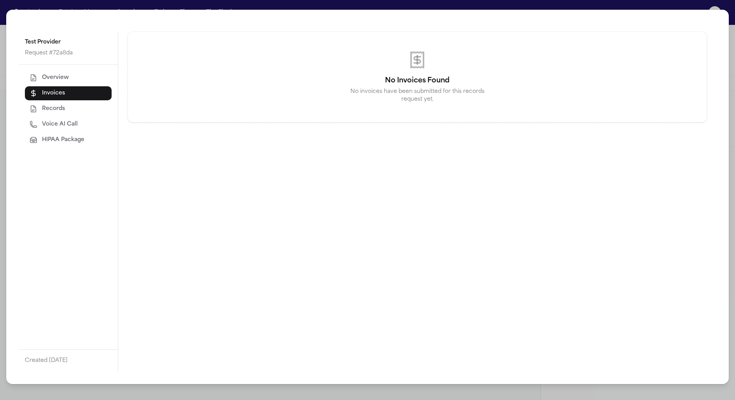
click at [83, 110] on button "Records" at bounding box center [68, 109] width 87 height 14
click at [86, 86] on div "Overview Invoices Records Voice AI Call HIPAA Package" at bounding box center [68, 109] width 87 height 76
click at [81, 94] on button "Invoices" at bounding box center [68, 93] width 87 height 14
click at [83, 109] on button "Records" at bounding box center [68, 109] width 87 height 14
click at [72, 80] on button "Overview" at bounding box center [68, 78] width 87 height 14
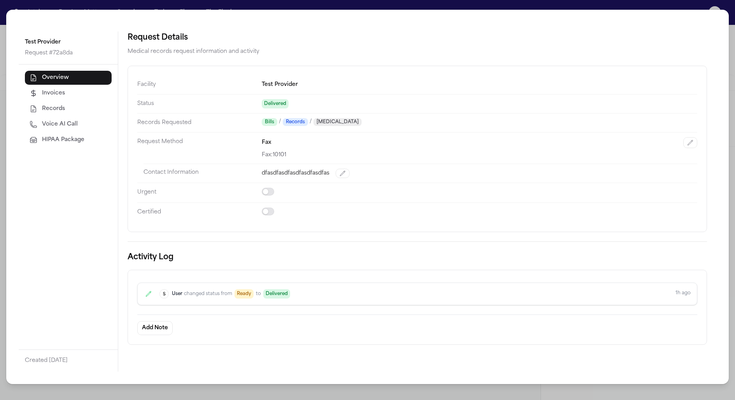
click at [61, 124] on span "Voice AI Call" at bounding box center [60, 125] width 36 height 8
select select "***"
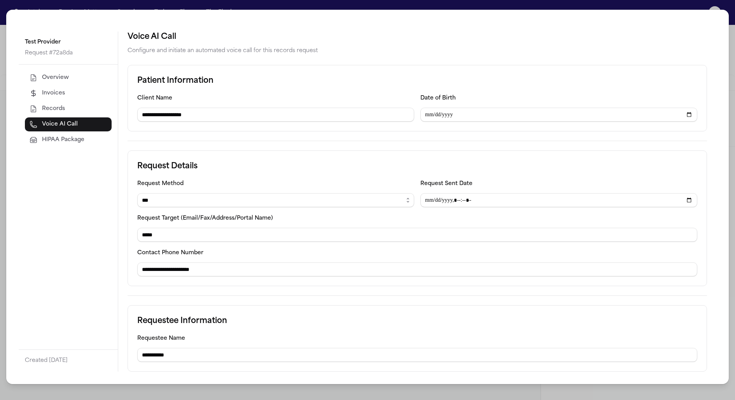
scroll to position [0, 0]
click at [40, 137] on button "HIPAA Package" at bounding box center [68, 140] width 87 height 14
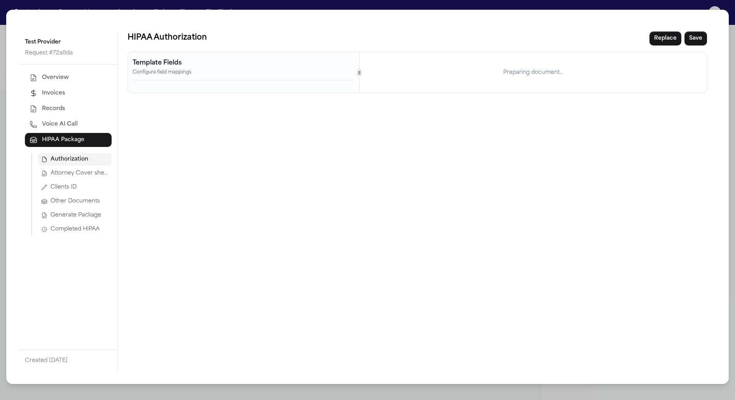
click at [81, 195] on button "Other Documents" at bounding box center [75, 201] width 74 height 12
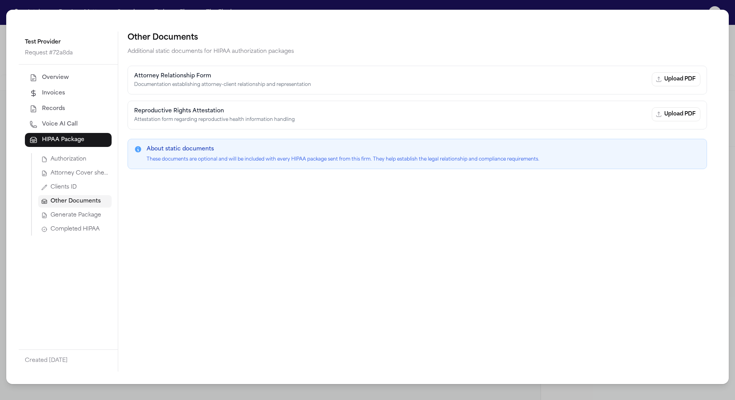
click at [80, 192] on button "Clients ID" at bounding box center [75, 187] width 74 height 12
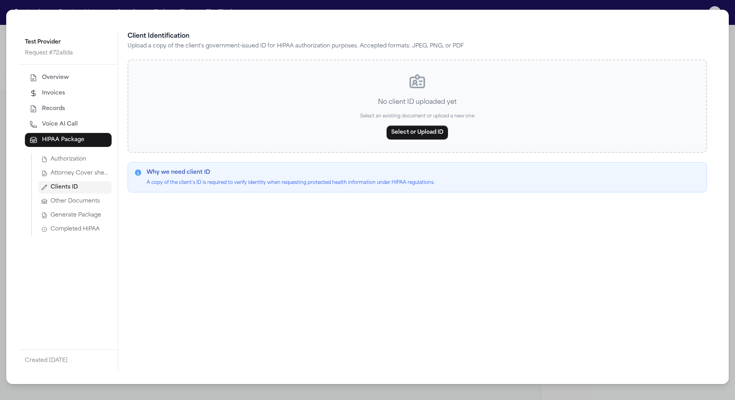
click at [661, 3] on div "Test Provider Request # 72a8da Overview Invoices Records Voice AI Call HIPAA Pa…" at bounding box center [367, 200] width 735 height 400
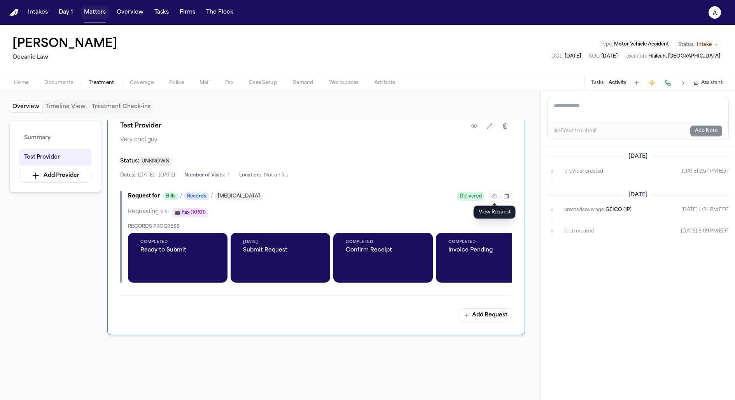
click at [93, 10] on button "Matters" at bounding box center [95, 12] width 28 height 14
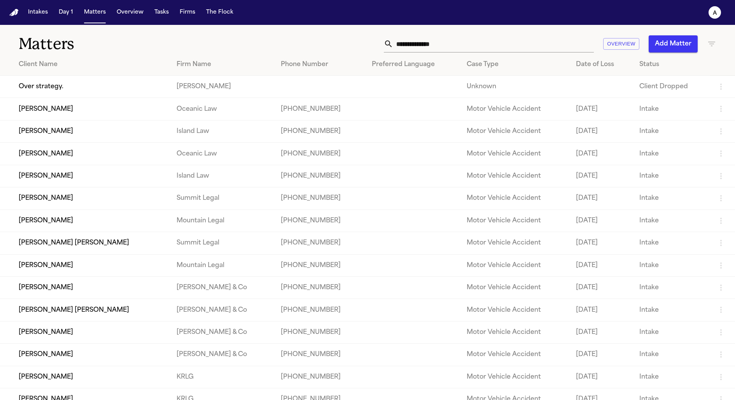
click at [281, 60] on div "Phone Number" at bounding box center [320, 64] width 79 height 9
click at [35, 119] on td "[PERSON_NAME]" at bounding box center [85, 109] width 170 height 22
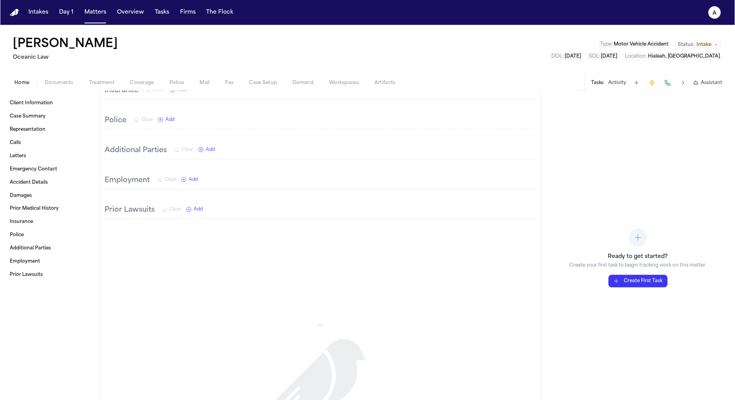
scroll to position [920, 0]
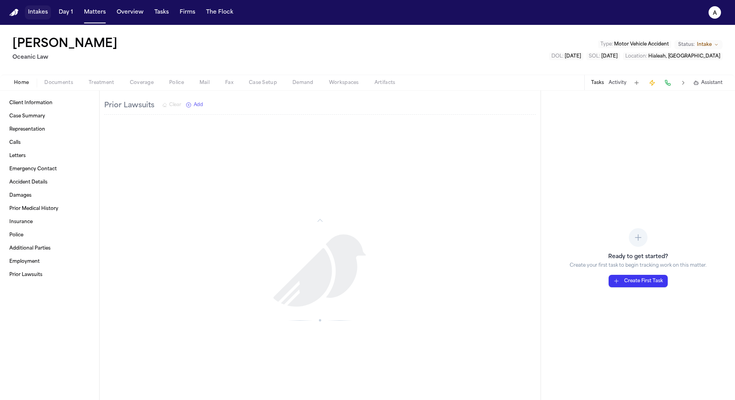
click at [33, 14] on button "Intakes" at bounding box center [38, 12] width 26 height 14
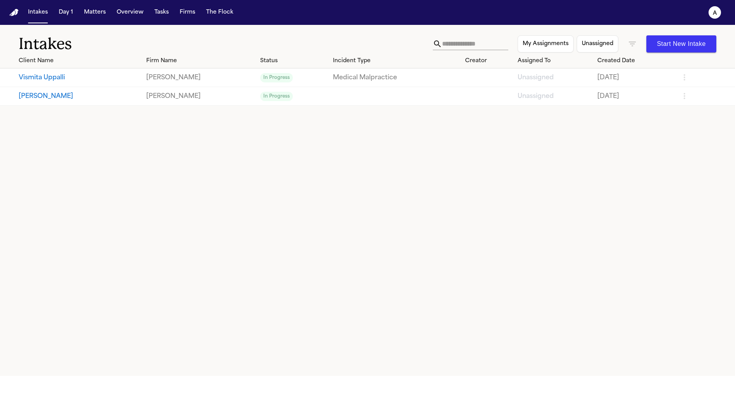
click at [48, 83] on td "Vismita Uppalli" at bounding box center [71, 77] width 143 height 19
click at [50, 68] on td "Vismita Uppalli" at bounding box center [71, 77] width 143 height 19
click at [41, 83] on td "Vismita Uppalli" at bounding box center [71, 77] width 143 height 19
click at [42, 82] on button "Vismita Uppalli" at bounding box center [79, 77] width 121 height 9
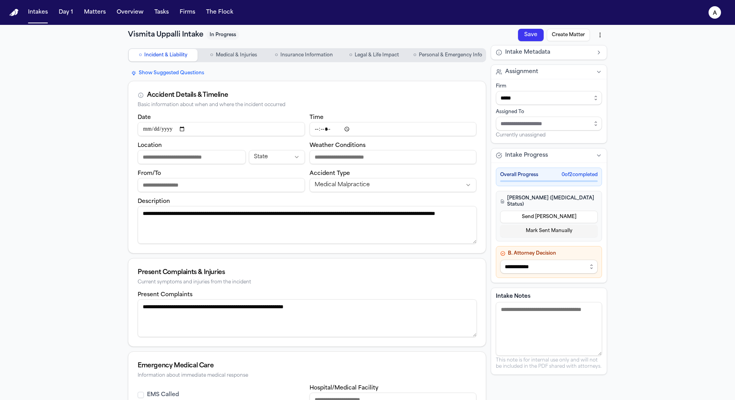
click at [531, 211] on button "Send [PERSON_NAME]" at bounding box center [549, 217] width 98 height 12
